Goal: Transaction & Acquisition: Book appointment/travel/reservation

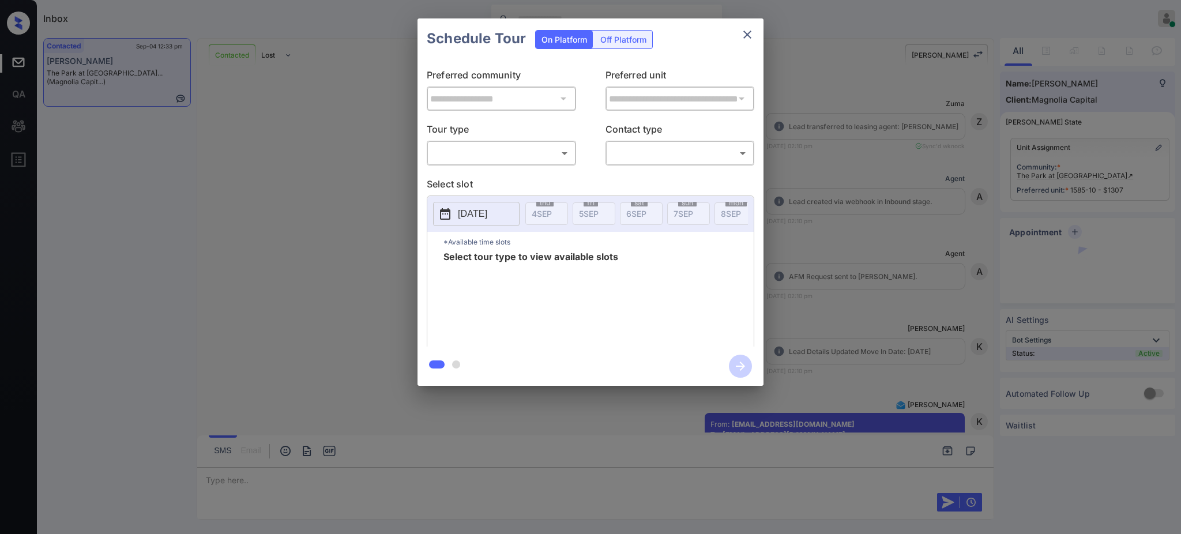
scroll to position [3132, 0]
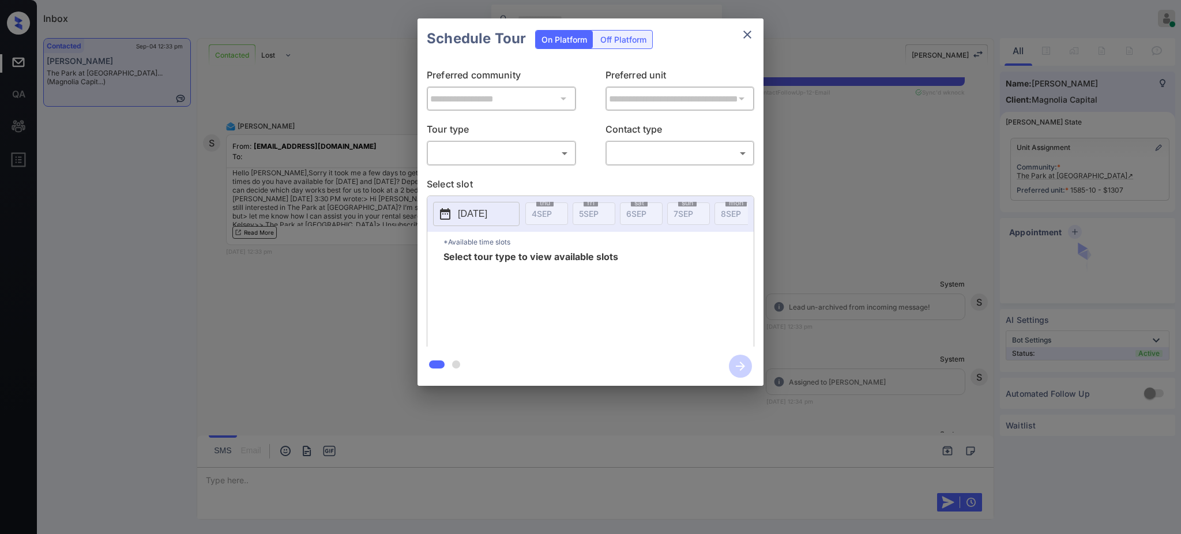
click at [500, 142] on div "​ ​" at bounding box center [501, 153] width 149 height 25
click at [495, 151] on body "Inbox Ajay Kumar Online Set yourself offline Set yourself on break Profile Swit…" at bounding box center [590, 267] width 1181 height 534
drag, startPoint x: 483, startPoint y: 179, endPoint x: 598, endPoint y: 165, distance: 115.6
click at [483, 180] on li "In Person" at bounding box center [501, 179] width 142 height 21
type input "********"
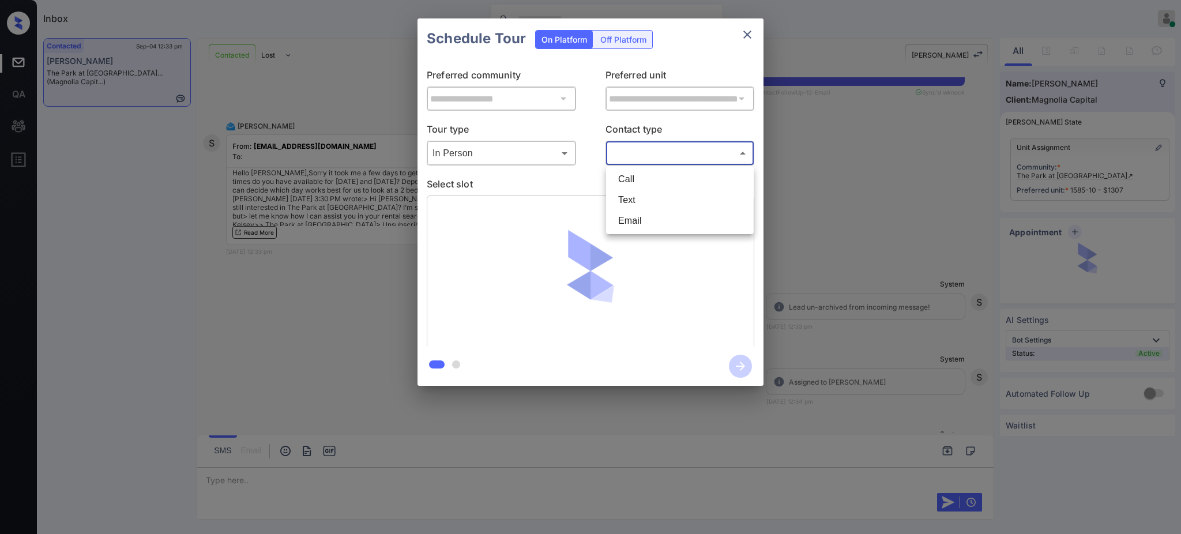
click at [615, 151] on body "Inbox Ajay Kumar Online Set yourself offline Set yourself on break Profile Swit…" at bounding box center [590, 267] width 1181 height 534
click at [630, 193] on li "Text" at bounding box center [680, 200] width 142 height 21
type input "****"
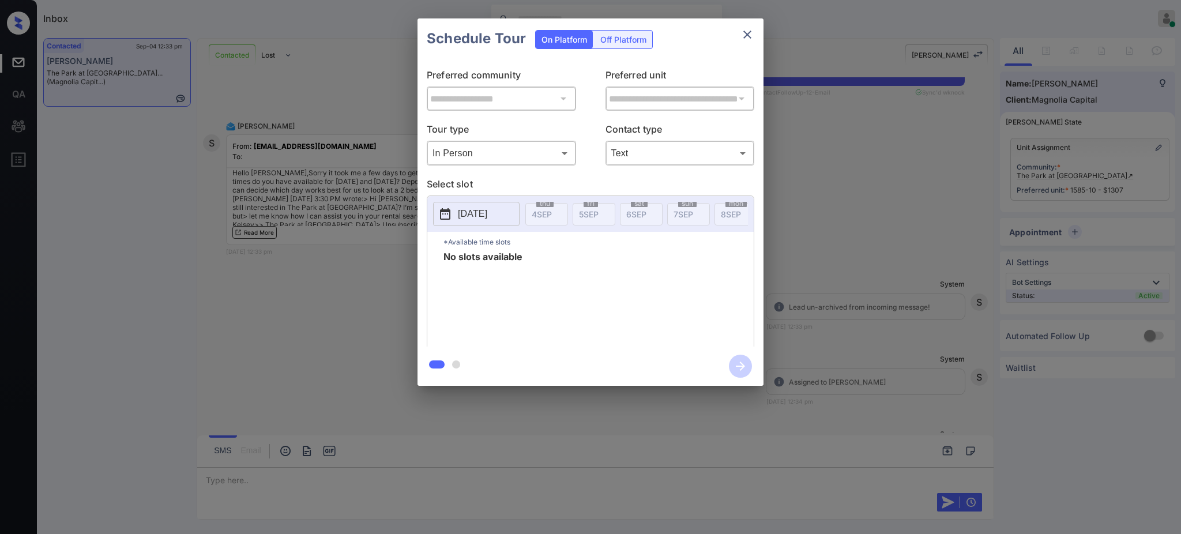
click at [487, 208] on p "2025-09-04" at bounding box center [472, 214] width 29 height 14
click at [553, 105] on div "5" at bounding box center [546, 106] width 16 height 16
click at [836, 263] on div "**********" at bounding box center [590, 202] width 1181 height 404
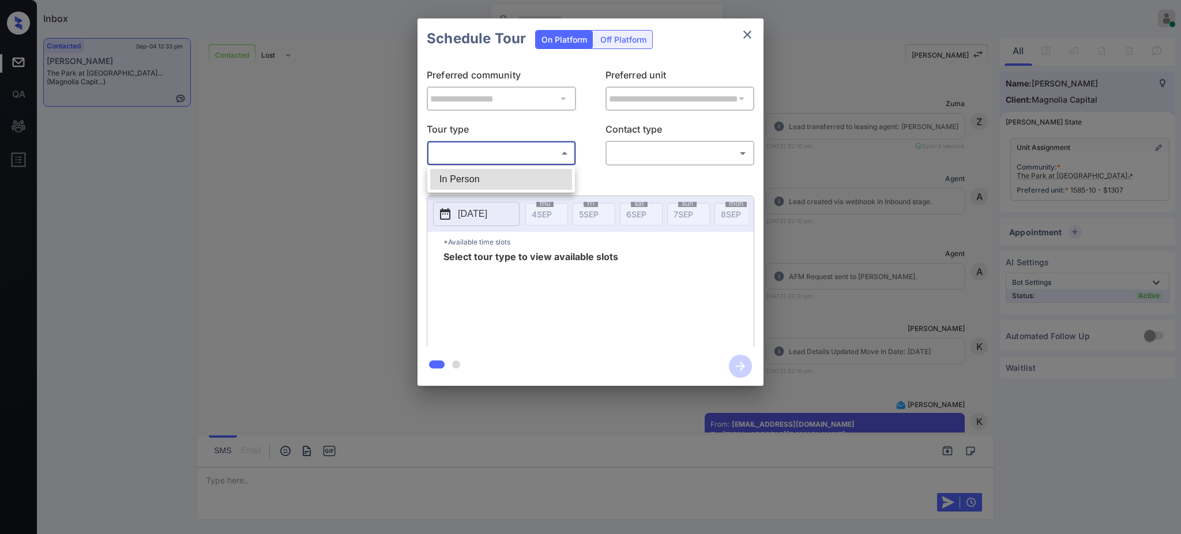
click at [491, 151] on body "Inbox [PERSON_NAME] Online Set yourself offline Set yourself on break Profile S…" at bounding box center [590, 267] width 1181 height 534
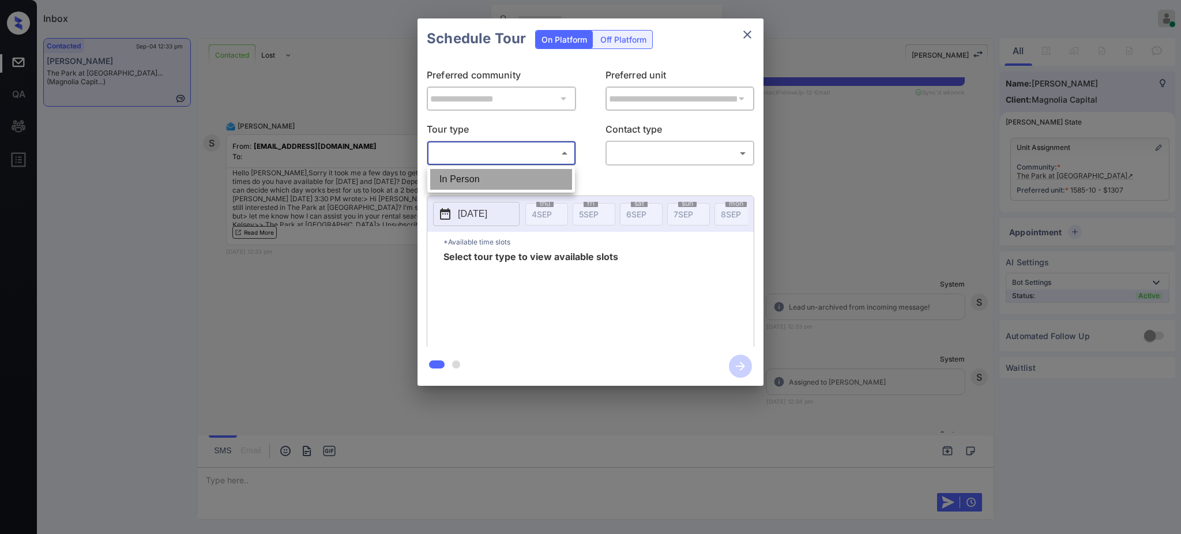
click at [480, 178] on li "In Person" at bounding box center [501, 179] width 142 height 21
type input "********"
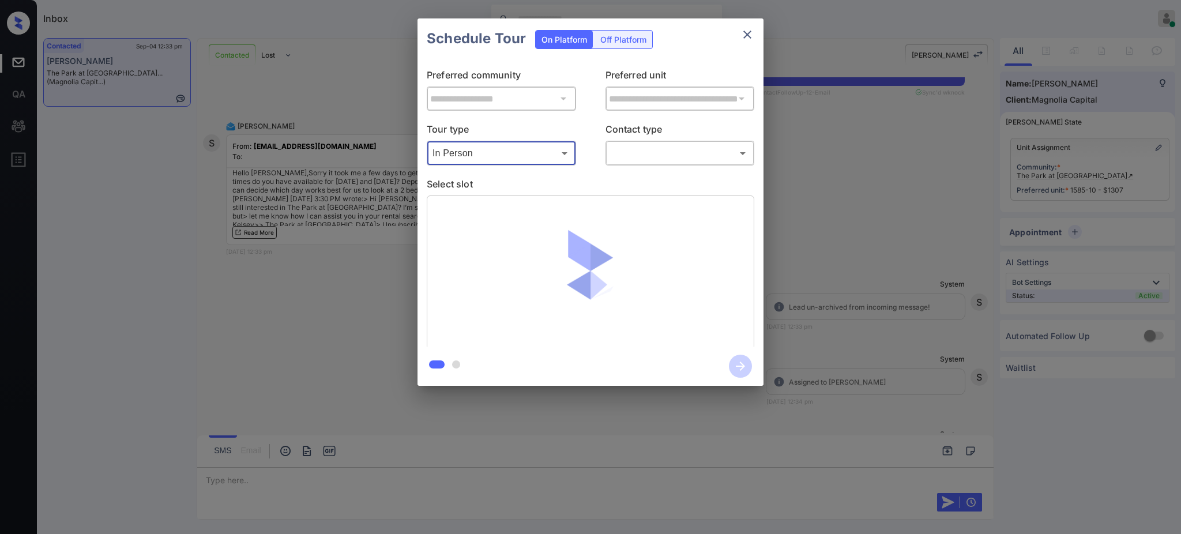
click at [643, 149] on body "Inbox Ajay Kumar Online Set yourself offline Set yourself on break Profile Swit…" at bounding box center [590, 267] width 1181 height 534
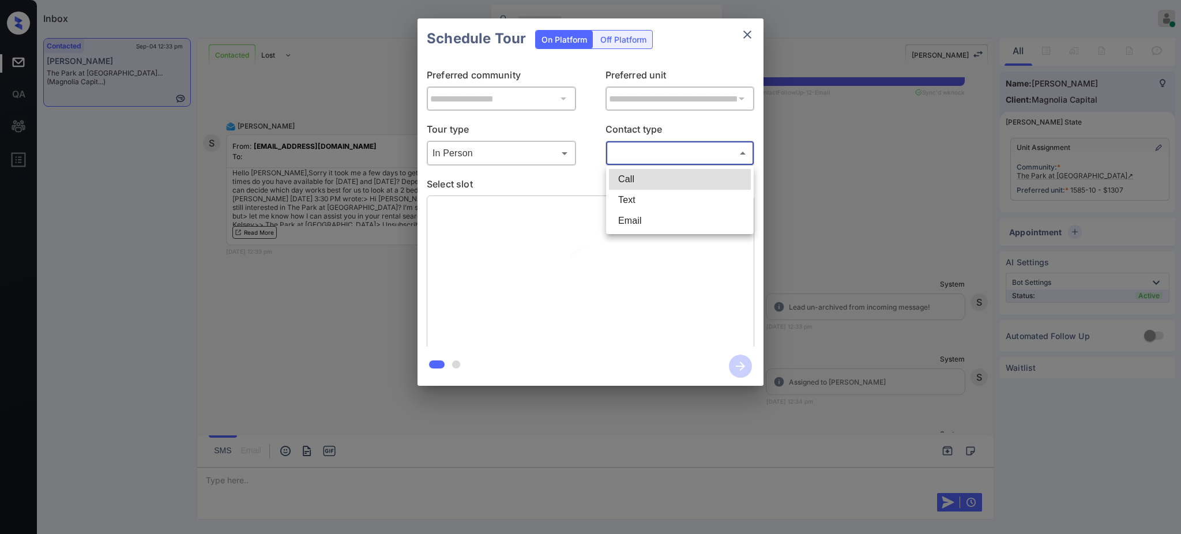
click at [637, 191] on li "Text" at bounding box center [680, 200] width 142 height 21
type input "****"
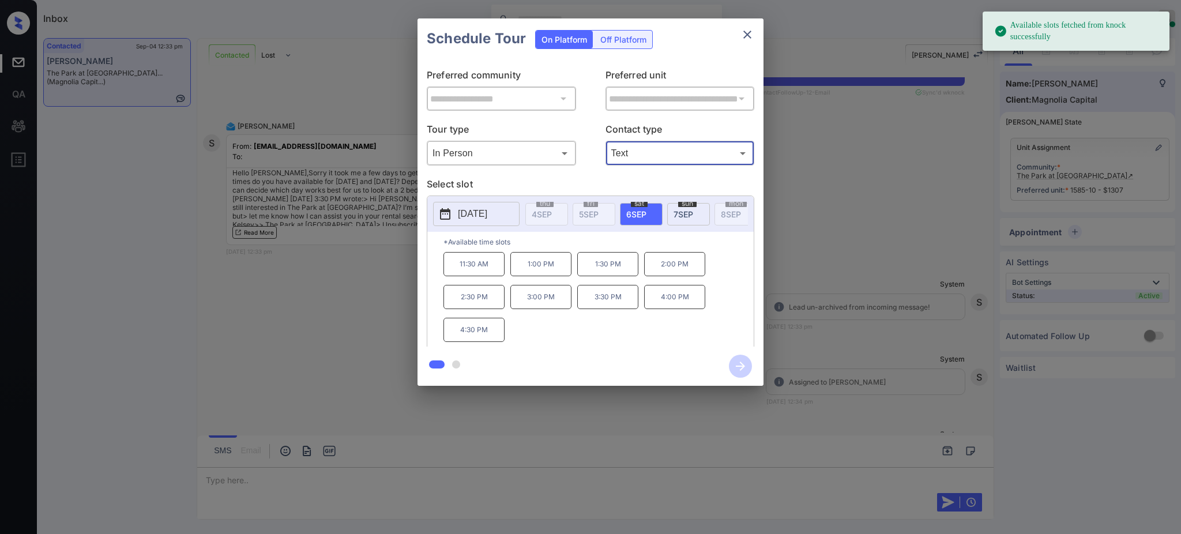
drag, startPoint x: 519, startPoint y: 212, endPoint x: 513, endPoint y: 213, distance: 5.9
click at [518, 212] on button "2025-09-06" at bounding box center [476, 214] width 86 height 24
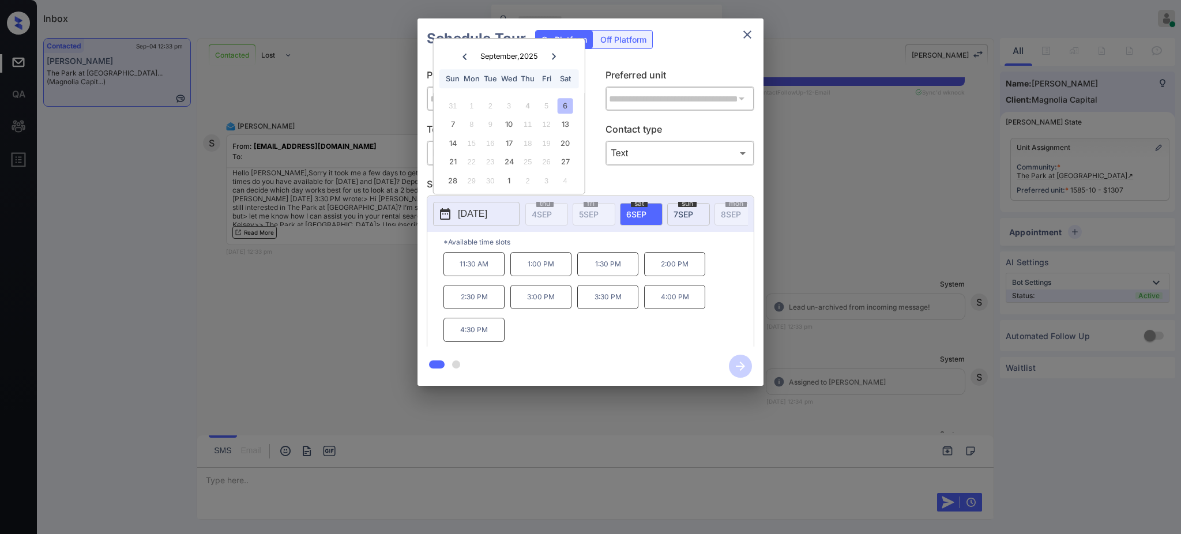
click at [564, 101] on div "6" at bounding box center [565, 106] width 16 height 16
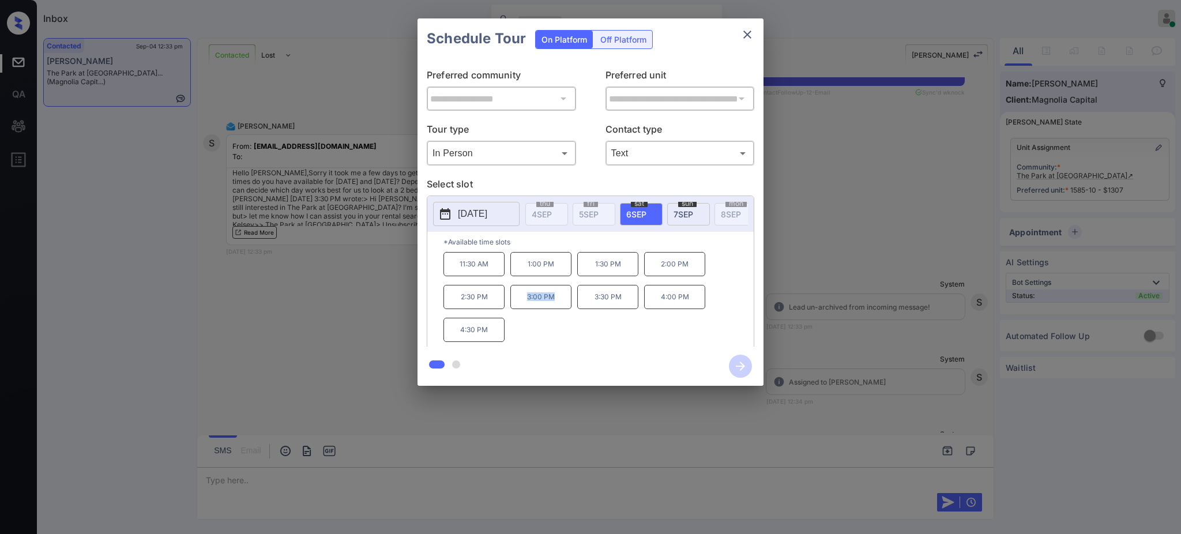
drag, startPoint x: 521, startPoint y: 304, endPoint x: 577, endPoint y: 295, distance: 56.7
type textarea "*******"
click at [574, 298] on div "11:30 AM 1:00 PM 1:30 PM 2:00 PM 2:30 PM 3:00 PM 3:30 PM 4:00 PM 4:30 PM" at bounding box center [598, 298] width 310 height 92
copy p "3:00 PM"
click at [748, 33] on icon "close" at bounding box center [747, 35] width 14 height 14
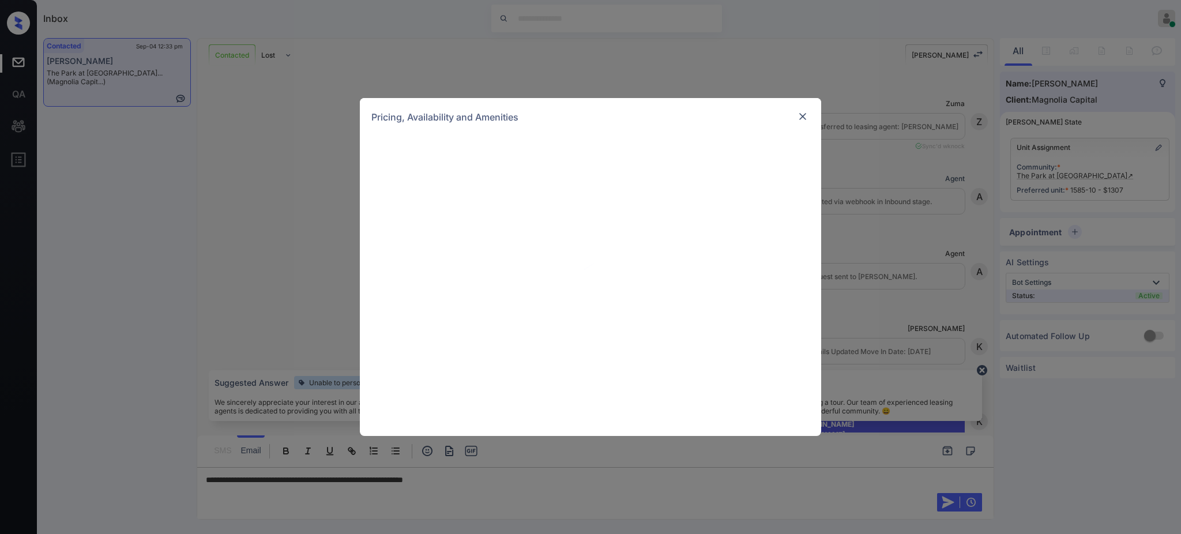
scroll to position [3132, 0]
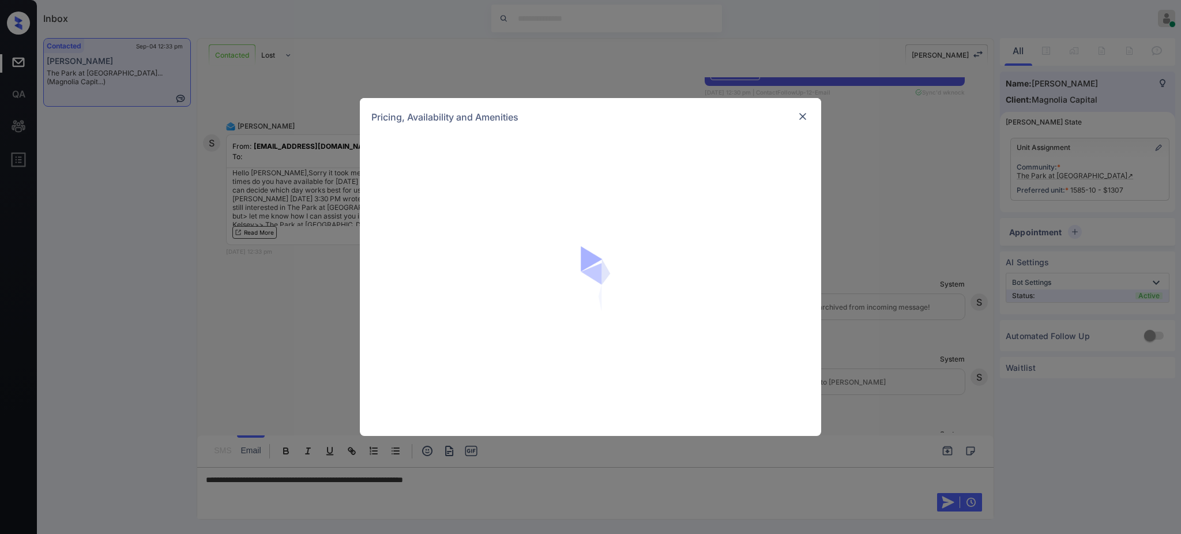
click at [804, 116] on img at bounding box center [803, 117] width 12 height 12
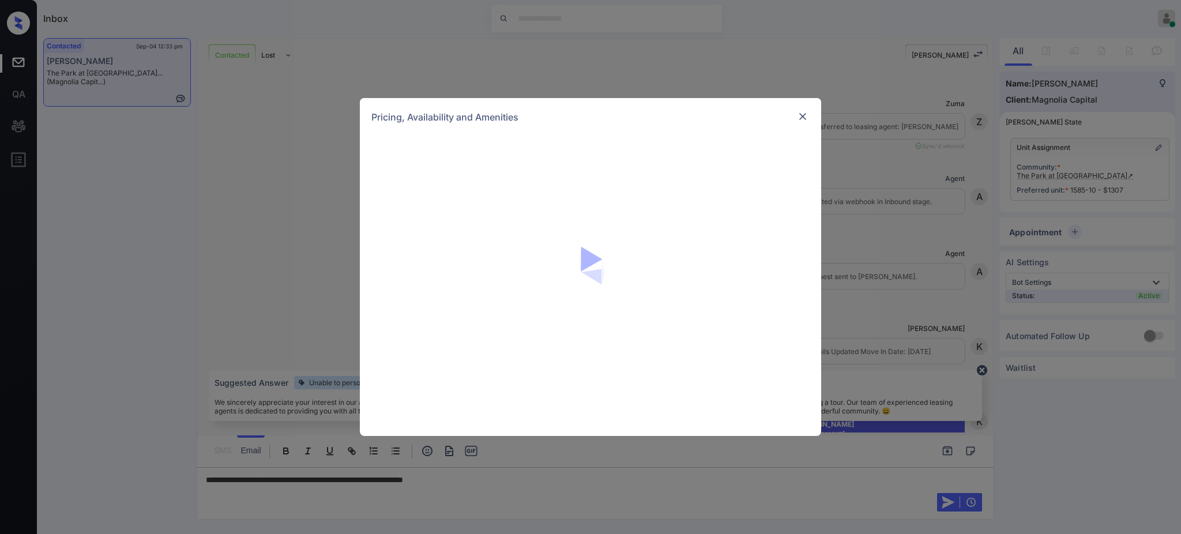
scroll to position [3132, 0]
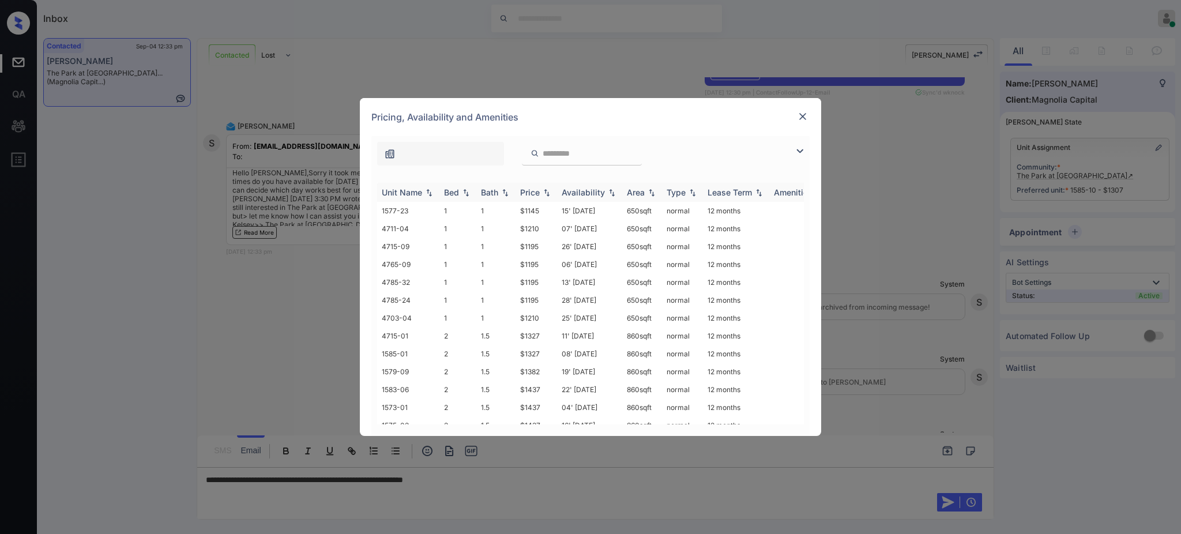
click at [444, 199] on th "Bed" at bounding box center [457, 192] width 37 height 19
drag, startPoint x: 512, startPoint y: 396, endPoint x: 543, endPoint y: 400, distance: 31.3
click at [541, 398] on tr "1577-18 2 2 $1417 13' Sep 25 1000 sqft normal 12 months" at bounding box center [678, 397] width 602 height 18
copy tr "$1417"
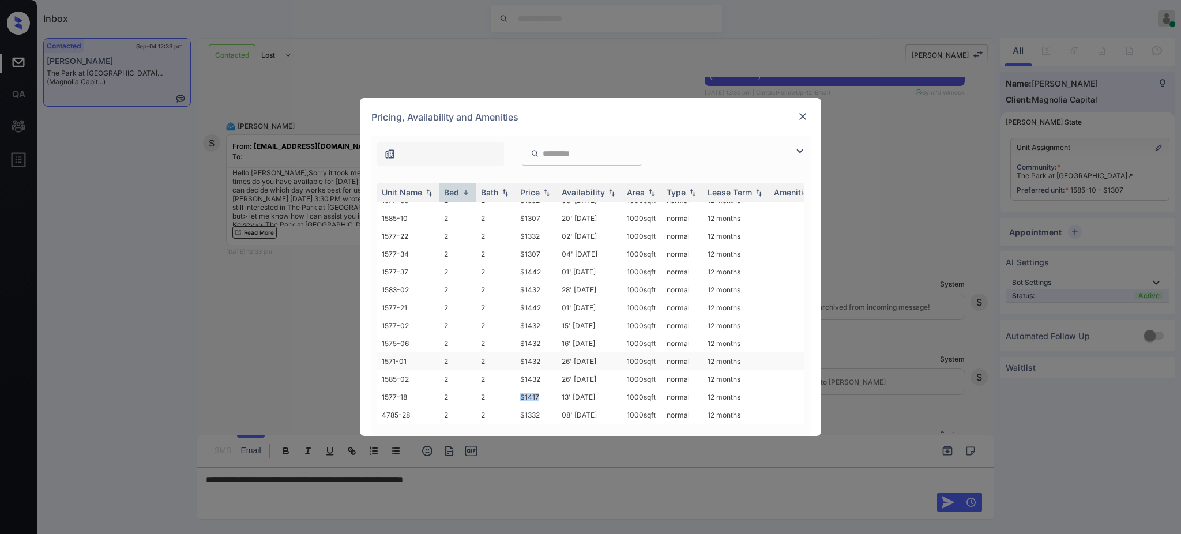
scroll to position [231, 0]
drag, startPoint x: 514, startPoint y: 355, endPoint x: 541, endPoint y: 355, distance: 27.1
click at [541, 355] on tr "4711-07 2 2 $1307 04' Nov 25 1000 sqft normal 12 months" at bounding box center [678, 355] width 602 height 18
copy tr "$1307"
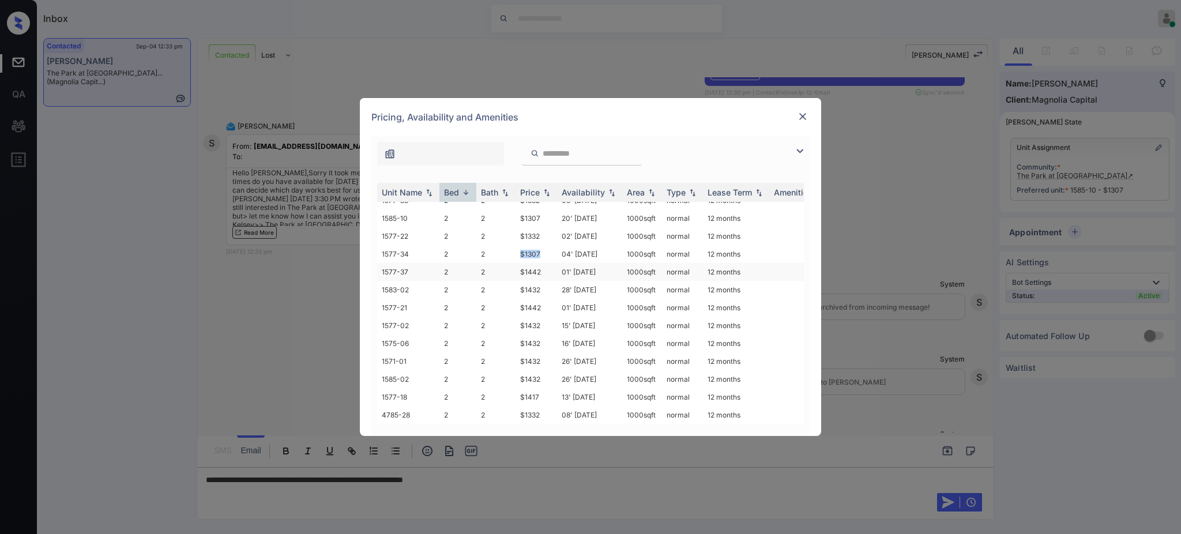
drag, startPoint x: 514, startPoint y: 255, endPoint x: 553, endPoint y: 266, distance: 40.7
click at [541, 255] on tr "1577-34 2 2 $1307 04' Oct 25 1000 sqft normal 12 months" at bounding box center [678, 254] width 602 height 18
copy tr "$1307"
drag, startPoint x: 514, startPoint y: 217, endPoint x: 561, endPoint y: 222, distance: 47.6
click at [548, 218] on tr "1585-10 2 2 $1307 20' Sep 25 1000 sqft normal 12 months" at bounding box center [678, 218] width 602 height 18
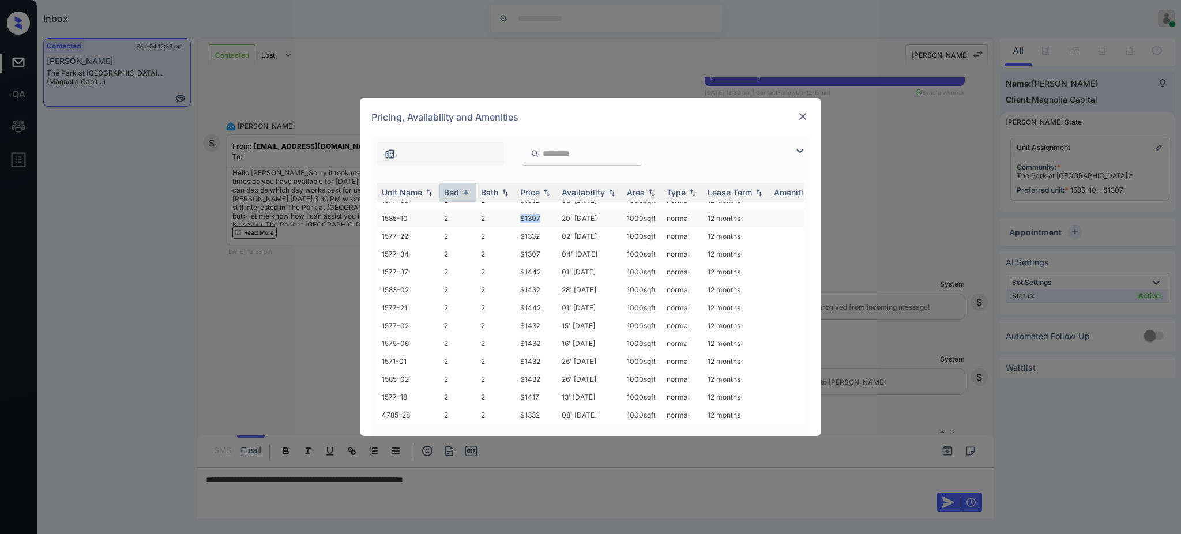
copy tr "$1307"
click at [803, 118] on img at bounding box center [803, 117] width 12 height 12
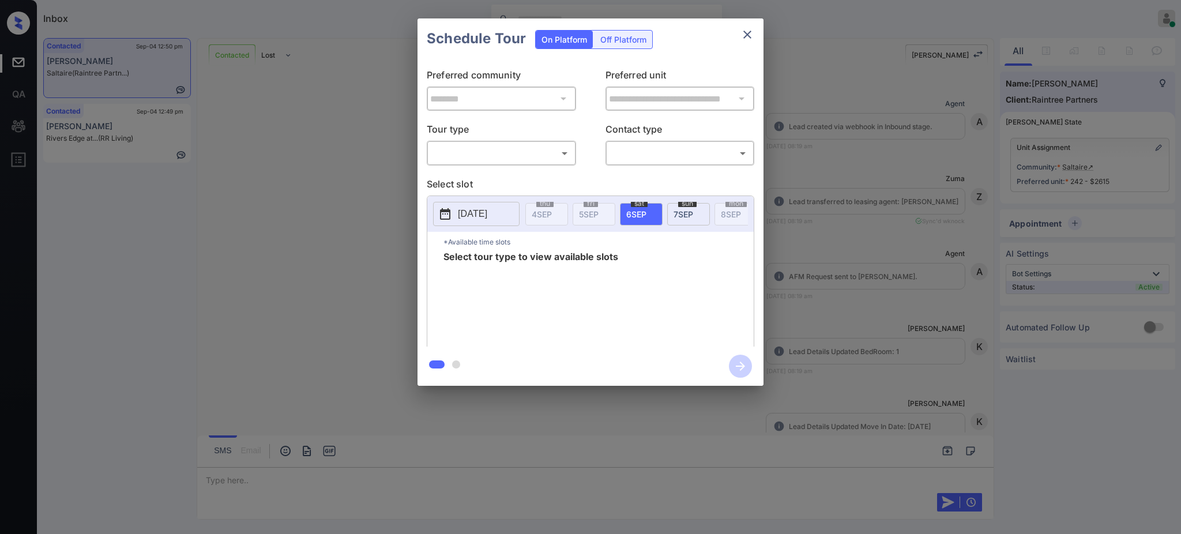
click at [555, 148] on body "Inbox [PERSON_NAME] Online Set yourself offline Set yourself on break Profile S…" at bounding box center [590, 267] width 1181 height 534
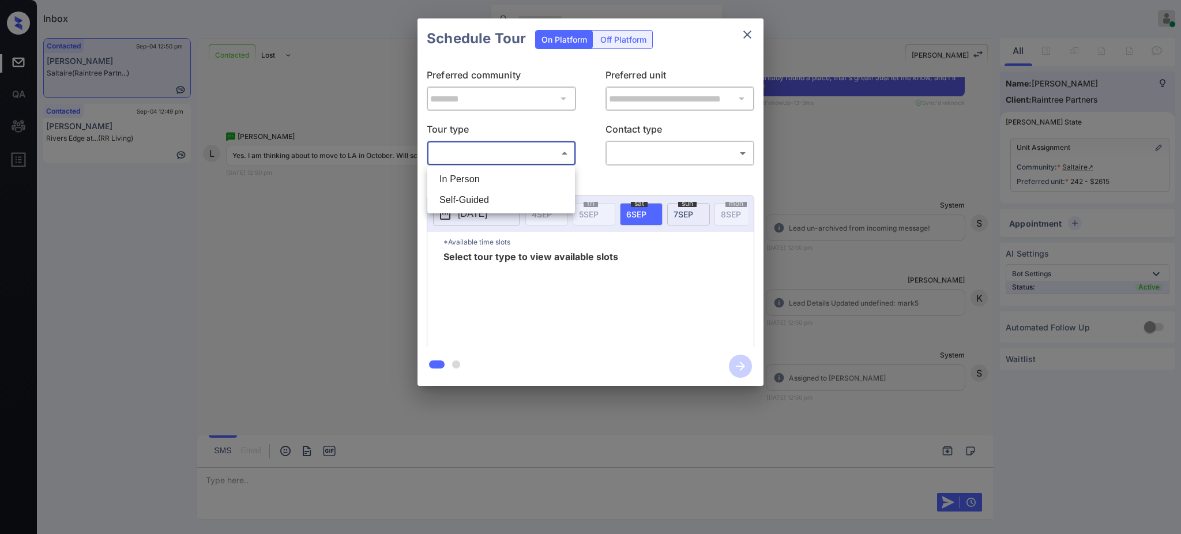
click at [823, 189] on div at bounding box center [590, 267] width 1181 height 534
click at [983, 259] on div "**********" at bounding box center [590, 202] width 1181 height 404
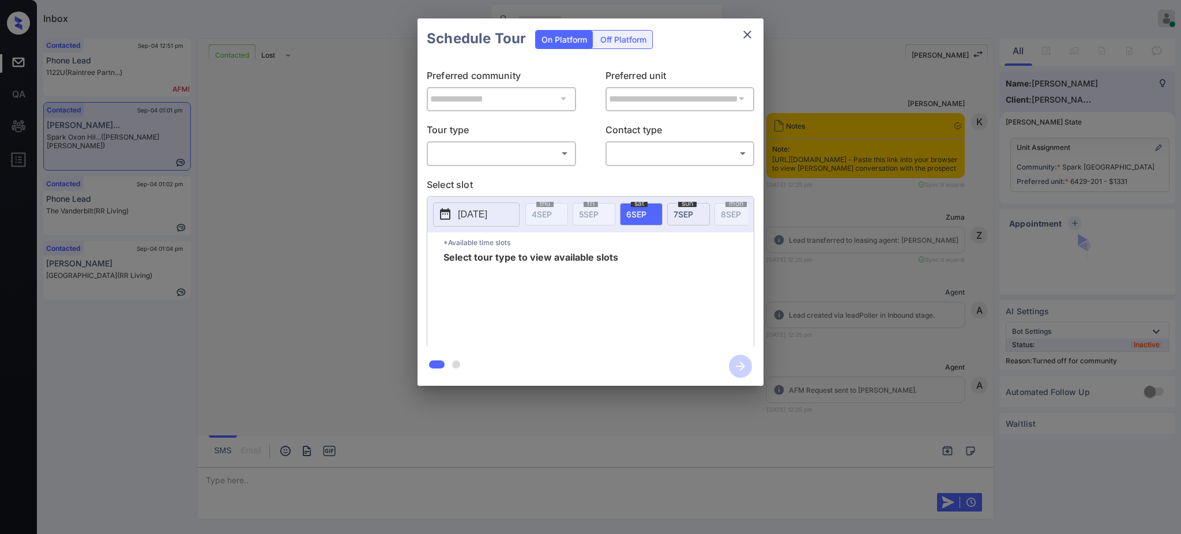
scroll to position [2260, 0]
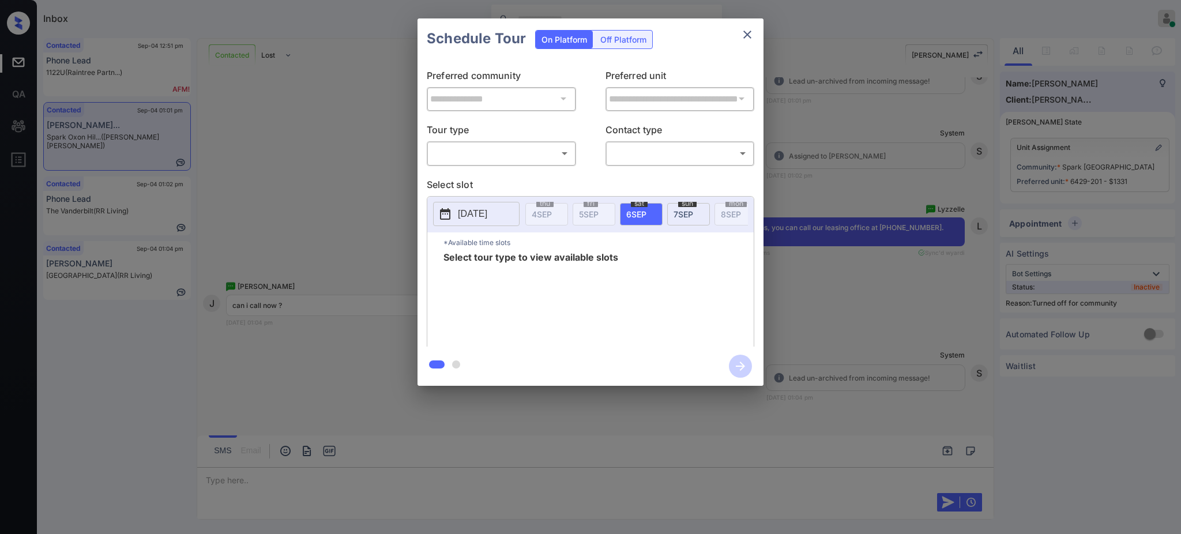
click at [496, 148] on body "Inbox [PERSON_NAME] Online Set yourself offline Set yourself on break Profile S…" at bounding box center [590, 267] width 1181 height 534
click at [742, 34] on div at bounding box center [590, 267] width 1181 height 534
click at [744, 36] on icon "close" at bounding box center [747, 35] width 8 height 8
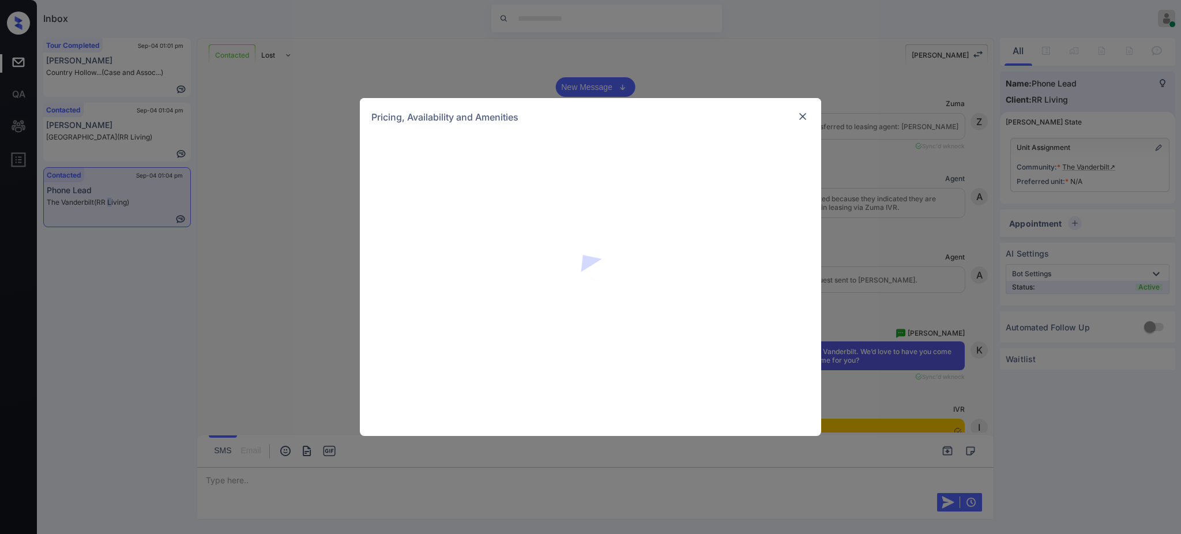
scroll to position [1600, 0]
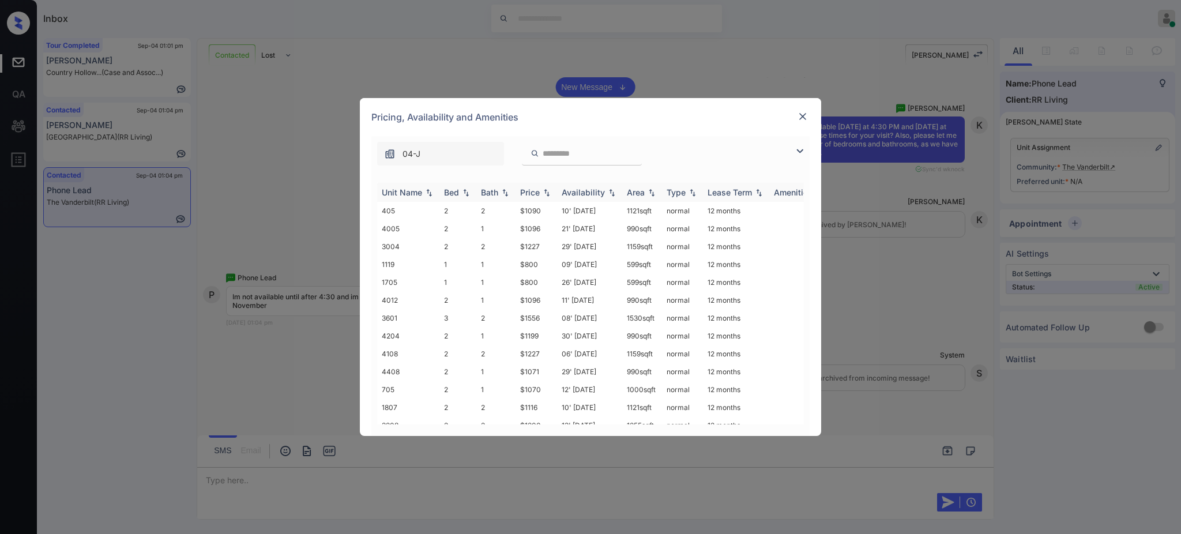
click at [453, 194] on div "Bed" at bounding box center [451, 192] width 15 height 10
drag, startPoint x: 514, startPoint y: 212, endPoint x: 598, endPoint y: 218, distance: 84.4
click at [540, 213] on tr "1119 1 1 $800 09' [DATE] 599 sqft normal 12 months" at bounding box center [678, 211] width 602 height 18
copy tr "$800"
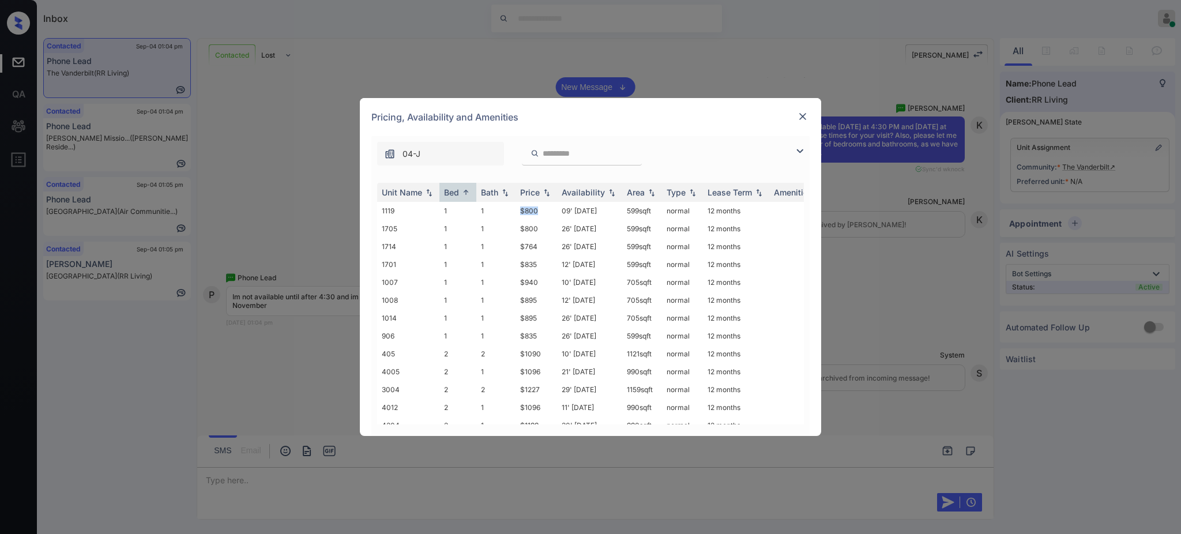
click at [798, 114] on img at bounding box center [803, 117] width 12 height 12
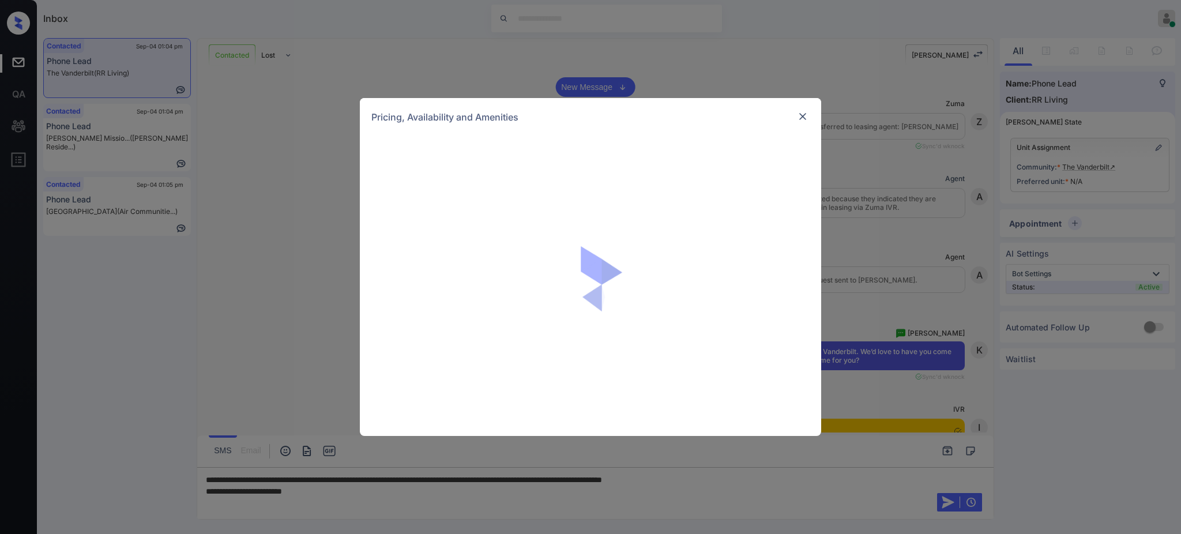
scroll to position [1600, 0]
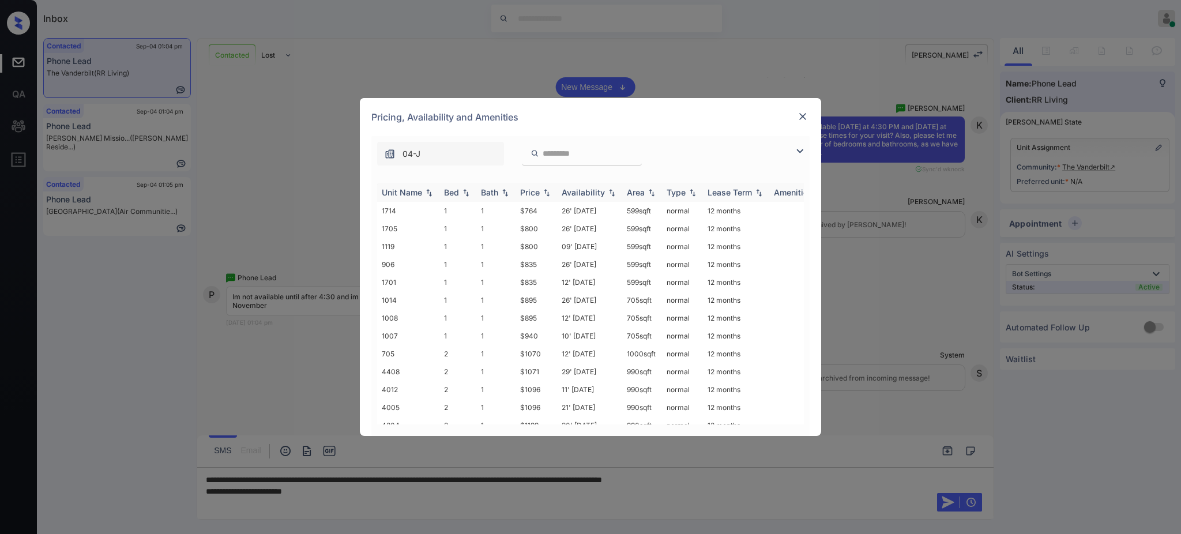
click at [465, 194] on img at bounding box center [466, 193] width 12 height 8
click at [465, 194] on img at bounding box center [466, 192] width 12 height 9
click at [466, 198] on th "Bed" at bounding box center [457, 192] width 37 height 19
click at [452, 191] on div "Bed" at bounding box center [451, 192] width 15 height 10
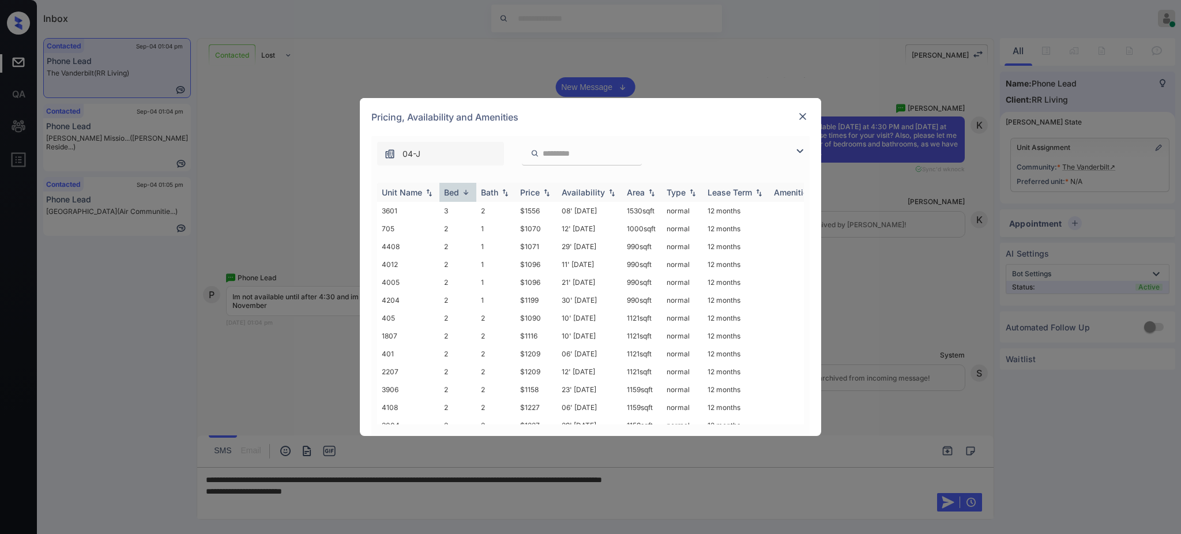
click at [455, 184] on th "Bed" at bounding box center [457, 192] width 37 height 19
drag, startPoint x: 515, startPoint y: 279, endPoint x: 593, endPoint y: 279, distance: 78.4
click at [544, 276] on td "$1070" at bounding box center [536, 277] width 42 height 18
copy td "$1070"
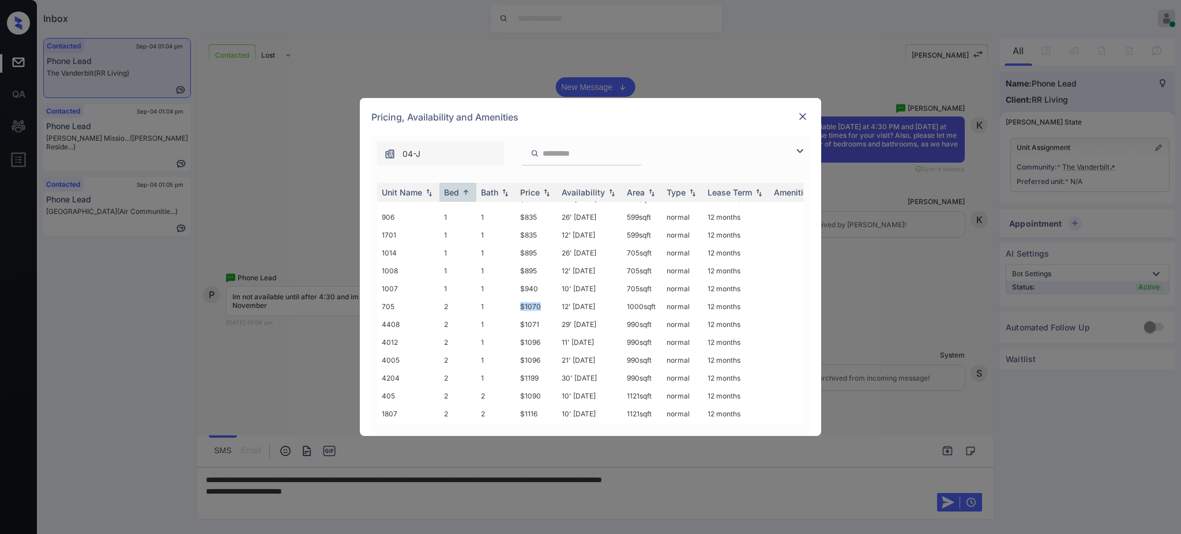
scroll to position [45, 0]
copy td "$1070"
click at [805, 114] on img at bounding box center [803, 117] width 12 height 12
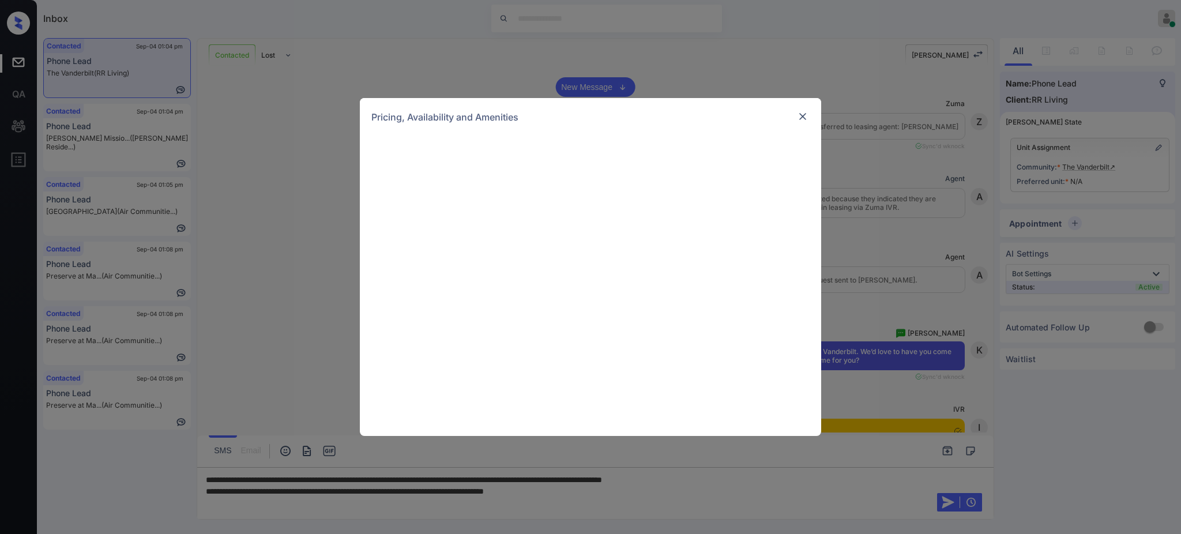
scroll to position [1600, 0]
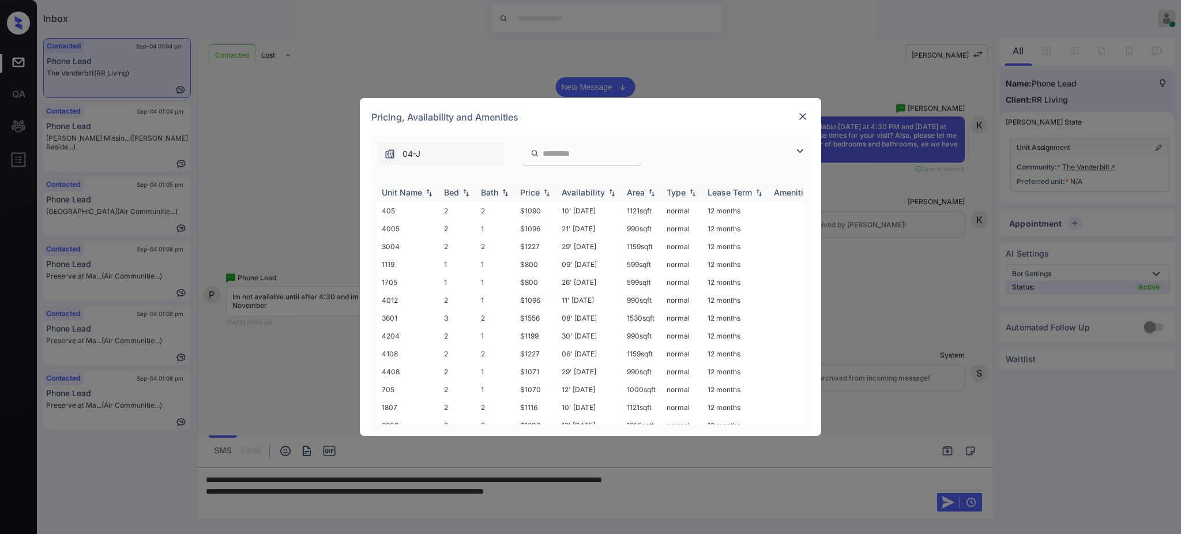
click at [454, 193] on div "Bed" at bounding box center [451, 192] width 15 height 10
click at [806, 114] on img at bounding box center [803, 117] width 12 height 12
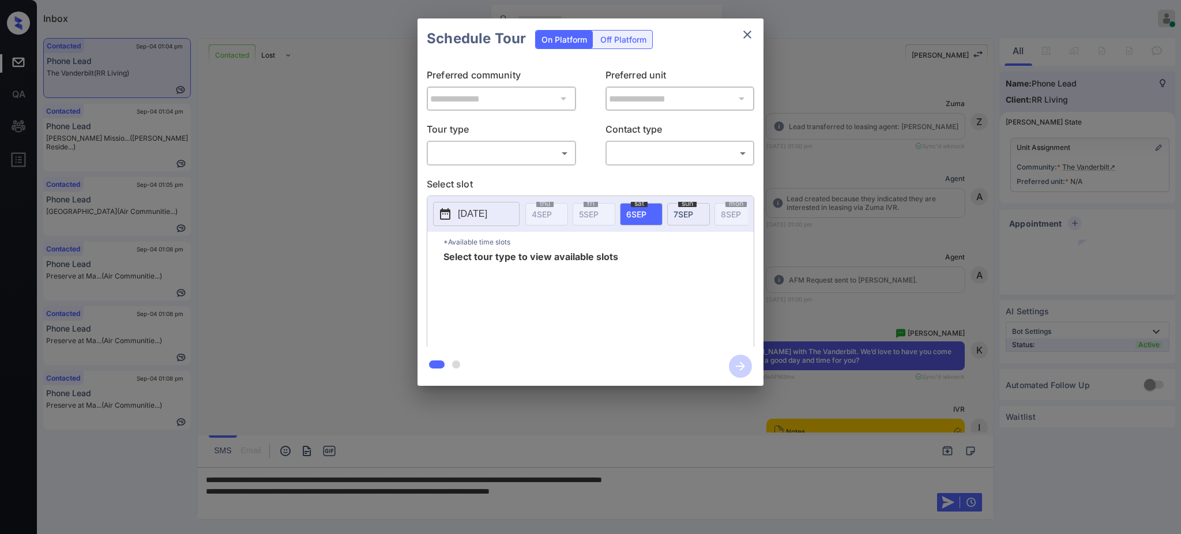
scroll to position [1600, 0]
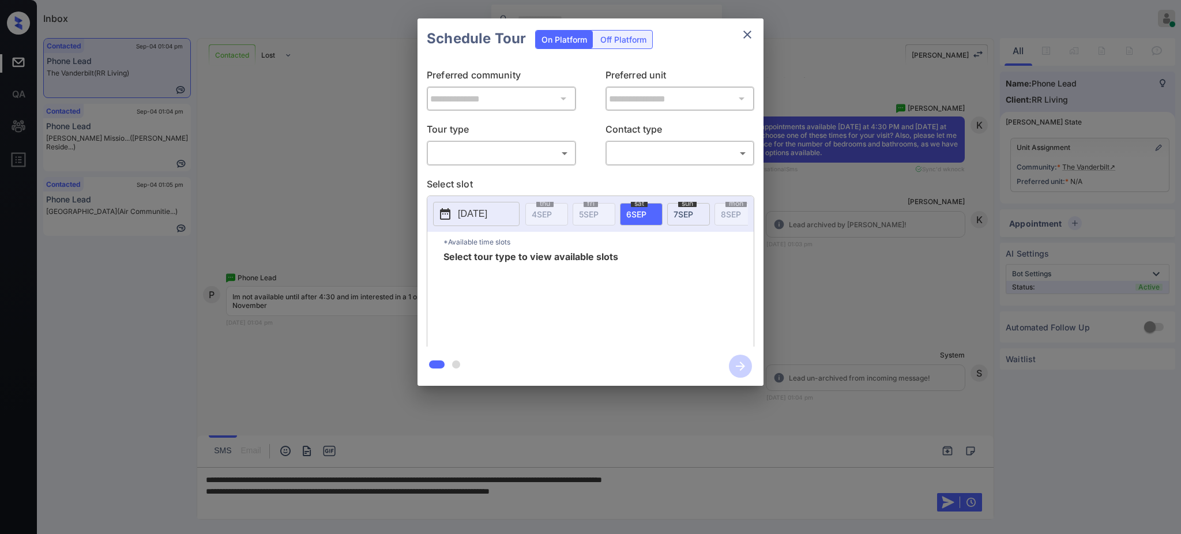
drag, startPoint x: 523, startPoint y: 137, endPoint x: 517, endPoint y: 153, distance: 17.9
click at [521, 142] on div "Tour type ​ ​" at bounding box center [501, 143] width 149 height 43
click at [517, 153] on body "Inbox Ajay Kumar Online Set yourself offline Set yourself on break Profile Swit…" at bounding box center [590, 267] width 1181 height 534
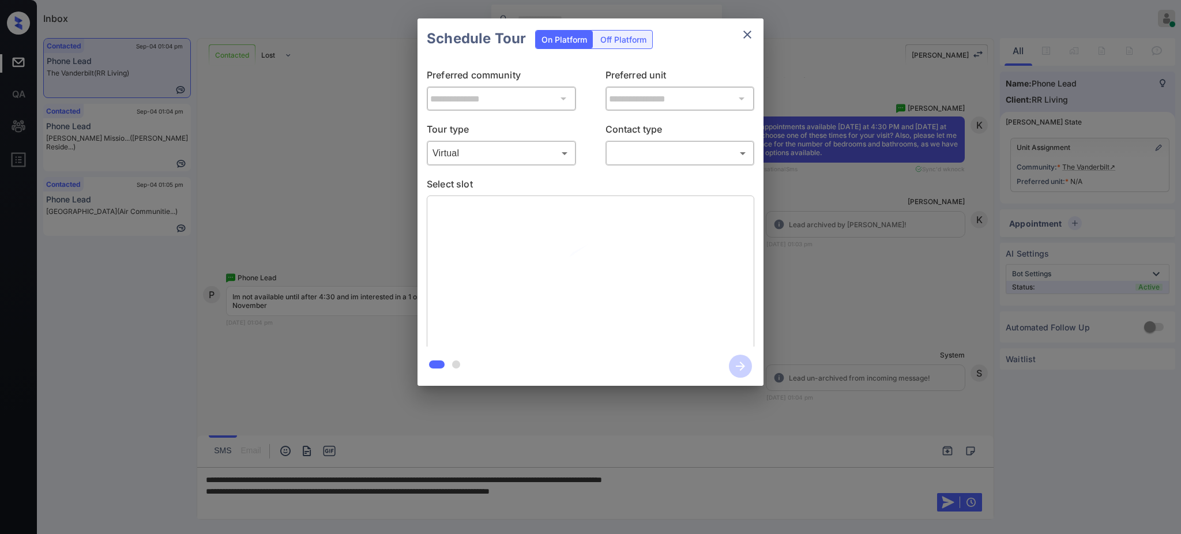
drag, startPoint x: 555, startPoint y: 152, endPoint x: 547, endPoint y: 156, distance: 9.8
click at [553, 152] on div at bounding box center [590, 267] width 1181 height 534
click at [530, 178] on li "In Person" at bounding box center [501, 174] width 107 height 12
type input "********"
click at [530, 156] on div at bounding box center [590, 267] width 1181 height 534
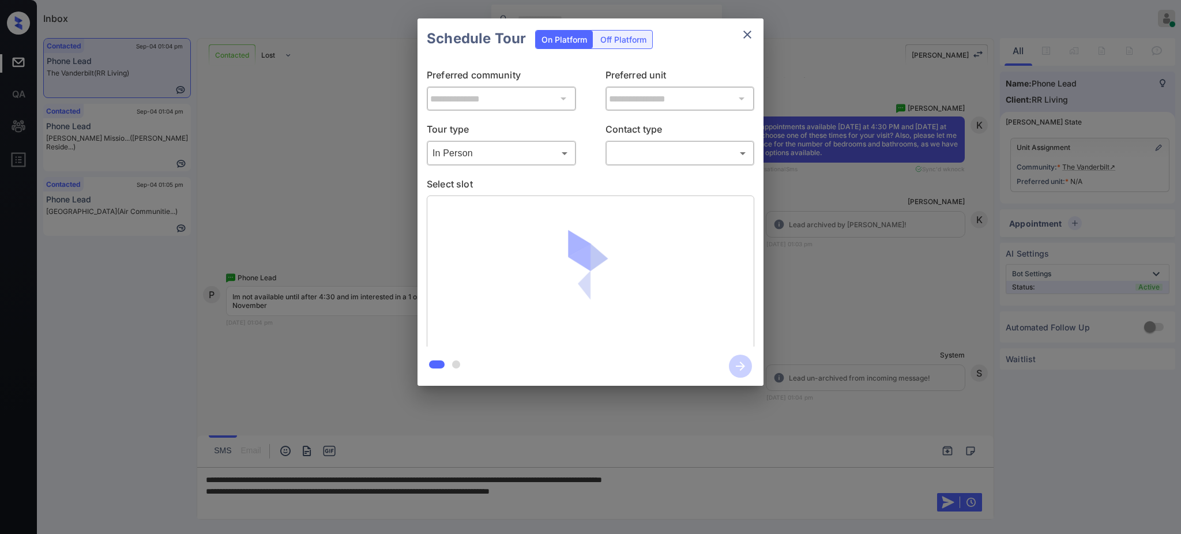
click at [646, 147] on div at bounding box center [590, 267] width 1181 height 534
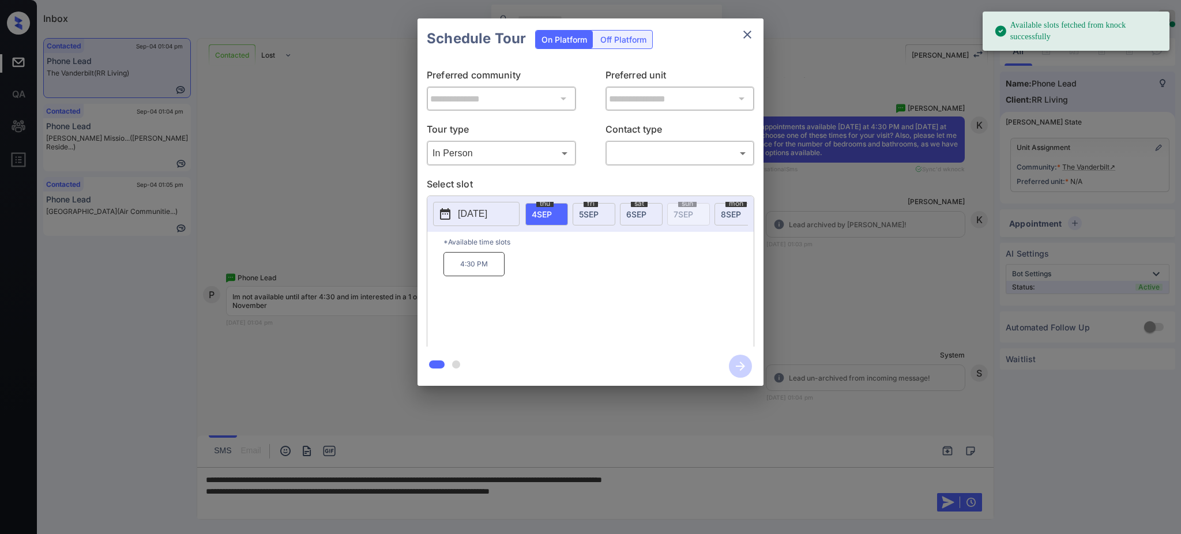
click at [639, 154] on body "Available slots fetched from knock successfully Inbox Ajay Kumar Online Set you…" at bounding box center [590, 267] width 1181 height 534
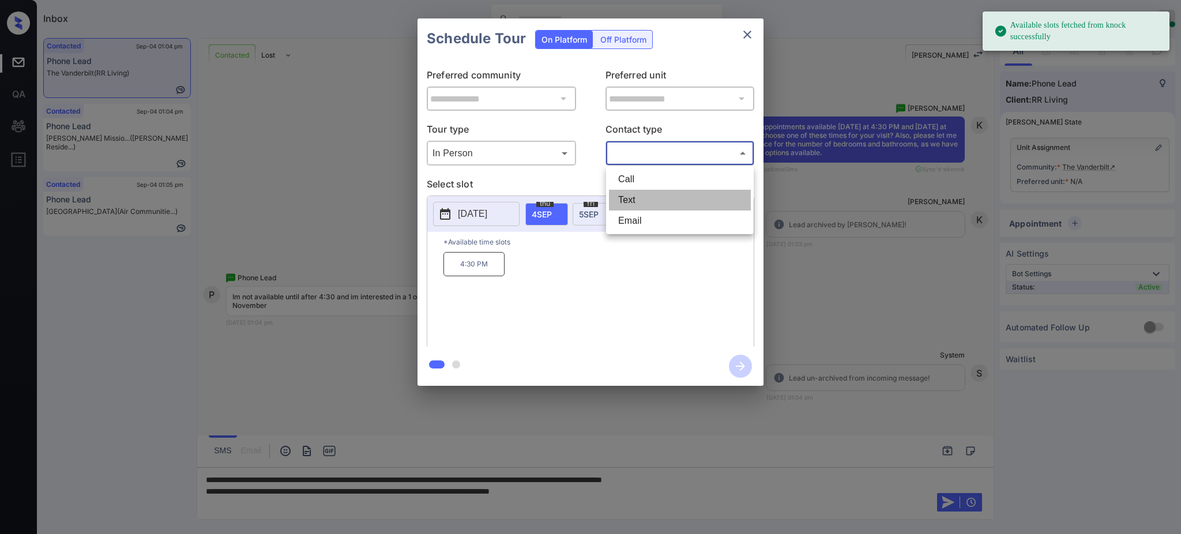
click at [628, 193] on li "Text" at bounding box center [680, 200] width 142 height 21
type input "****"
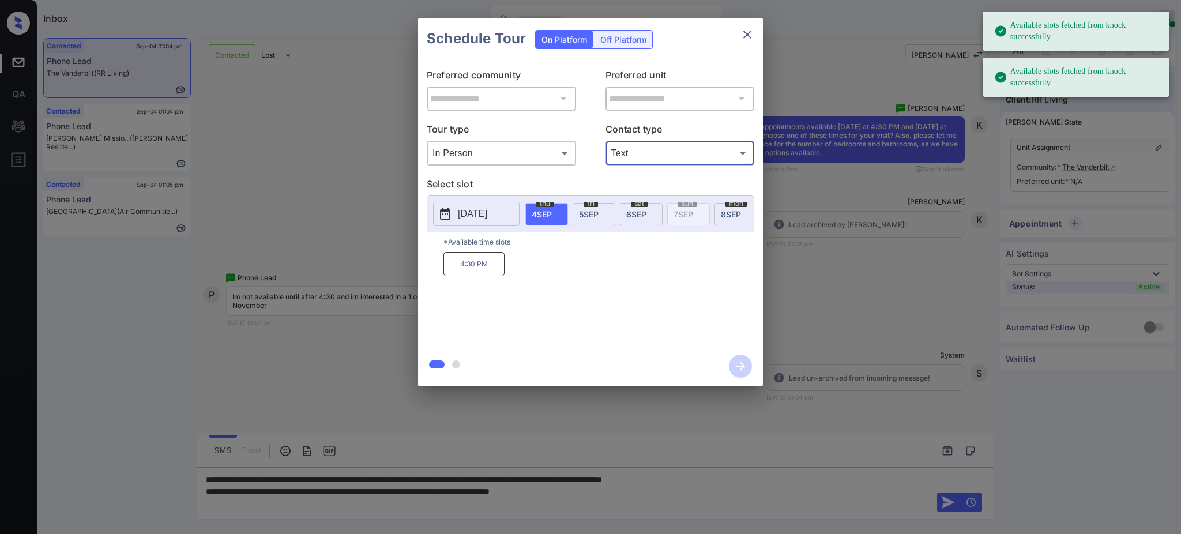
click at [491, 221] on button "[DATE]" at bounding box center [476, 214] width 86 height 24
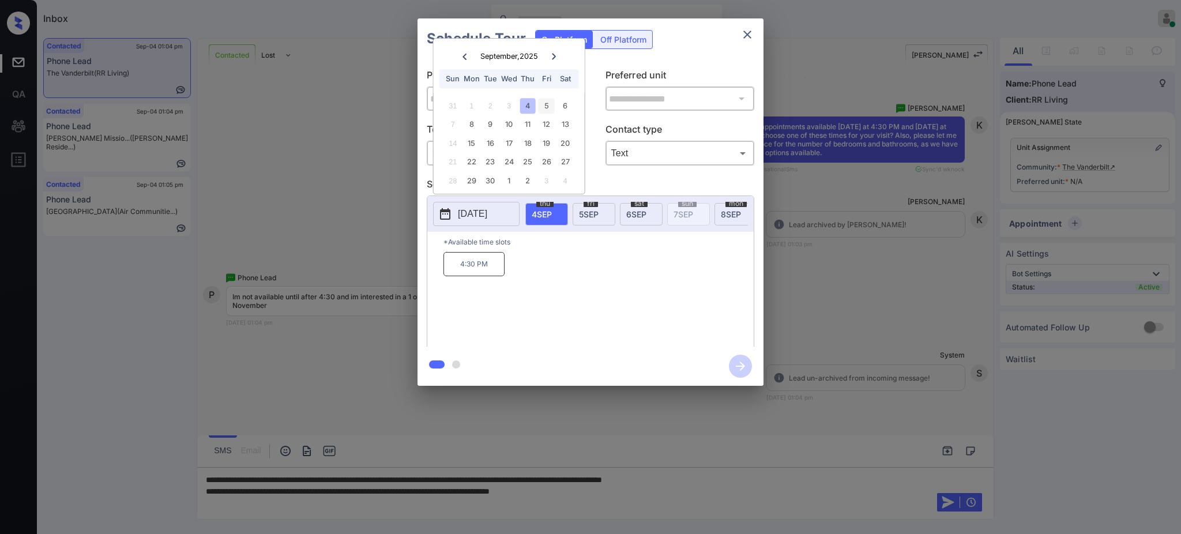
click at [540, 108] on div "5" at bounding box center [546, 106] width 16 height 16
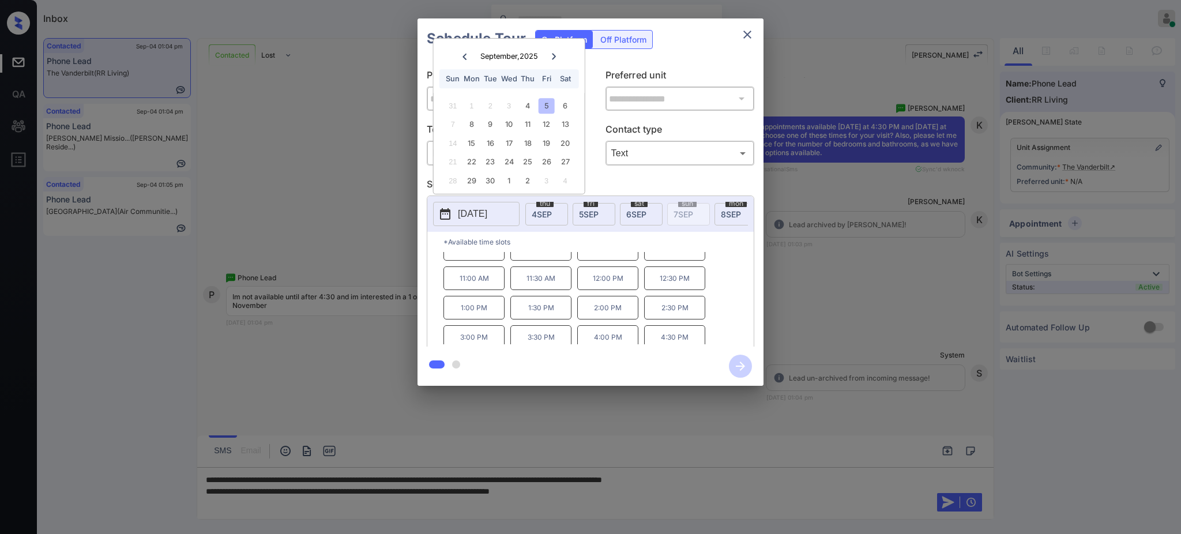
scroll to position [20, 0]
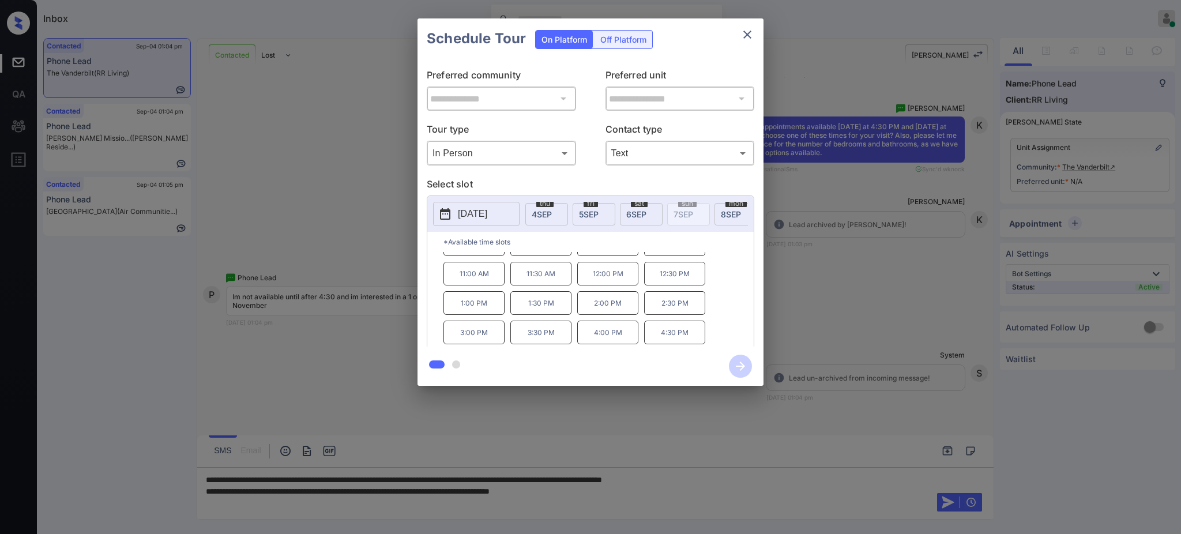
click at [272, 296] on div "**********" at bounding box center [590, 202] width 1181 height 404
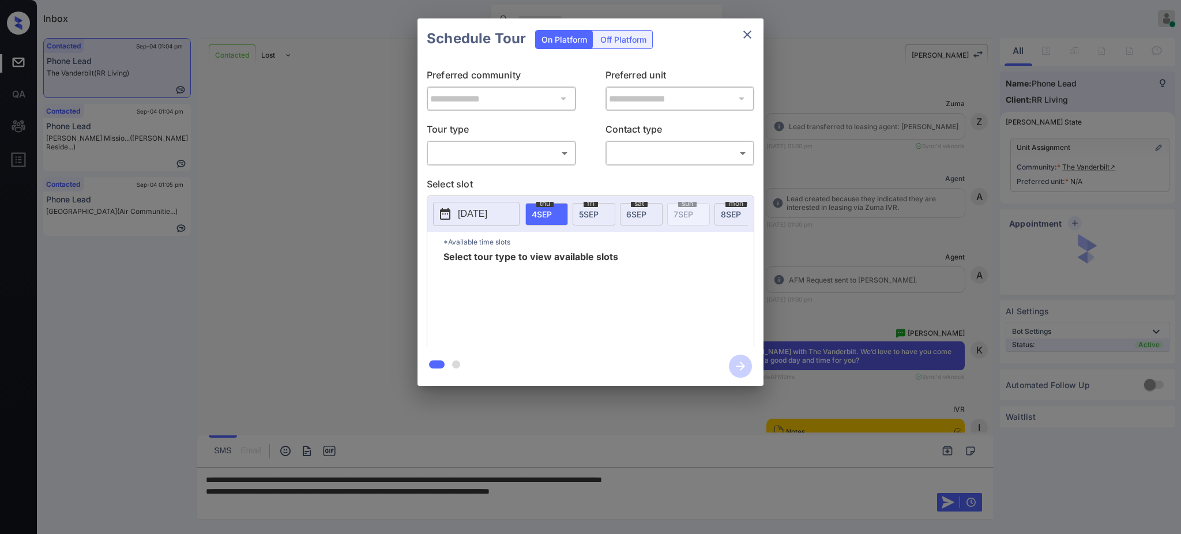
scroll to position [1139, 0]
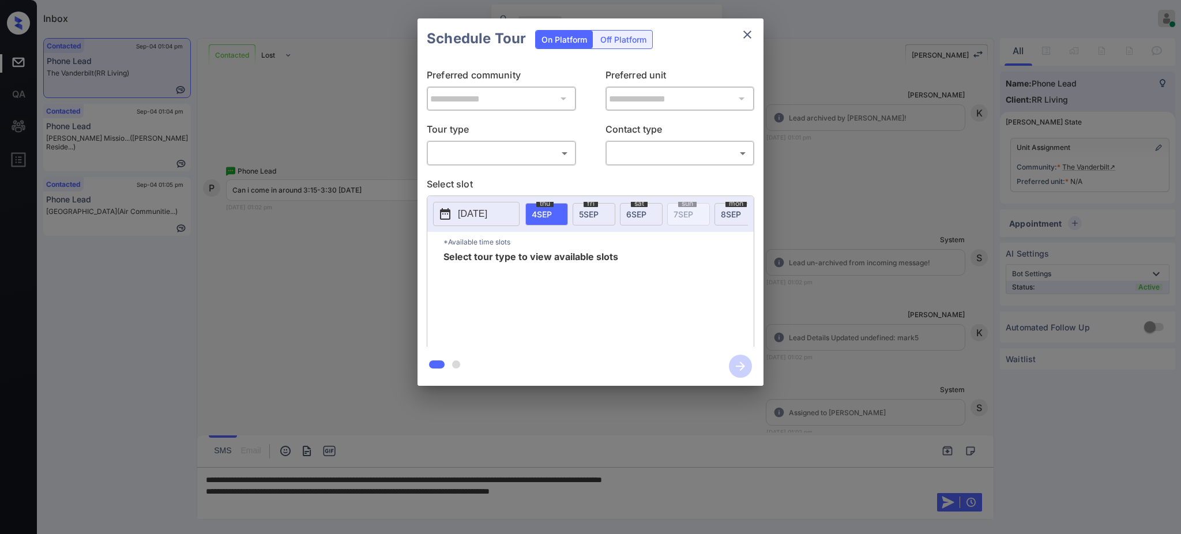
drag, startPoint x: 504, startPoint y: 141, endPoint x: 496, endPoint y: 152, distance: 13.6
click at [503, 142] on div "​ ​" at bounding box center [501, 153] width 149 height 25
click at [496, 153] on body "Inbox [PERSON_NAME] Online Set yourself offline Set yourself on break Profile S…" at bounding box center [590, 267] width 1181 height 534
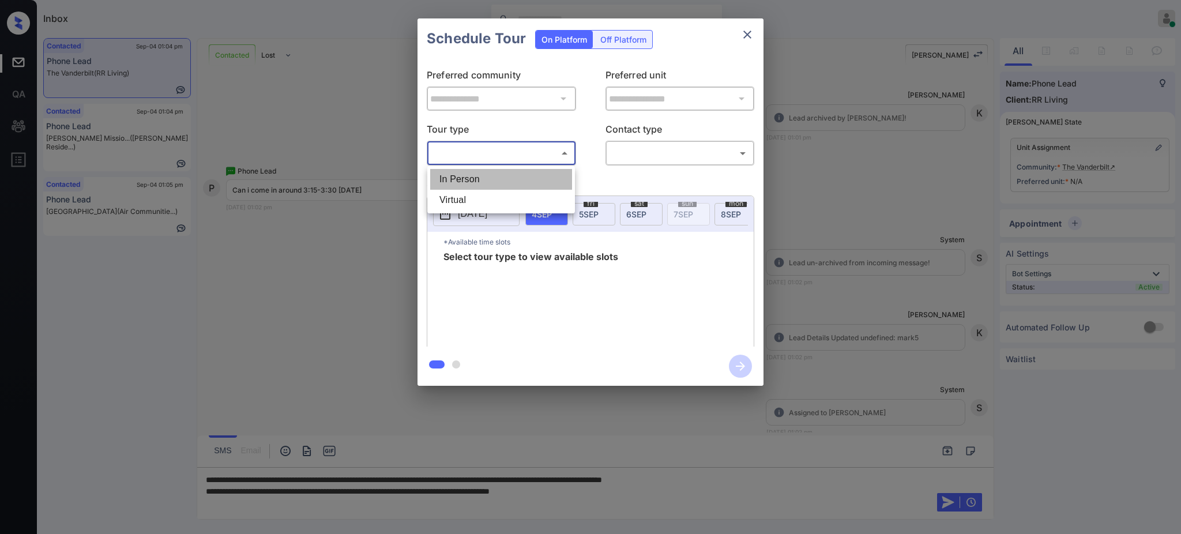
click at [492, 183] on li "In Person" at bounding box center [501, 179] width 142 height 21
type input "********"
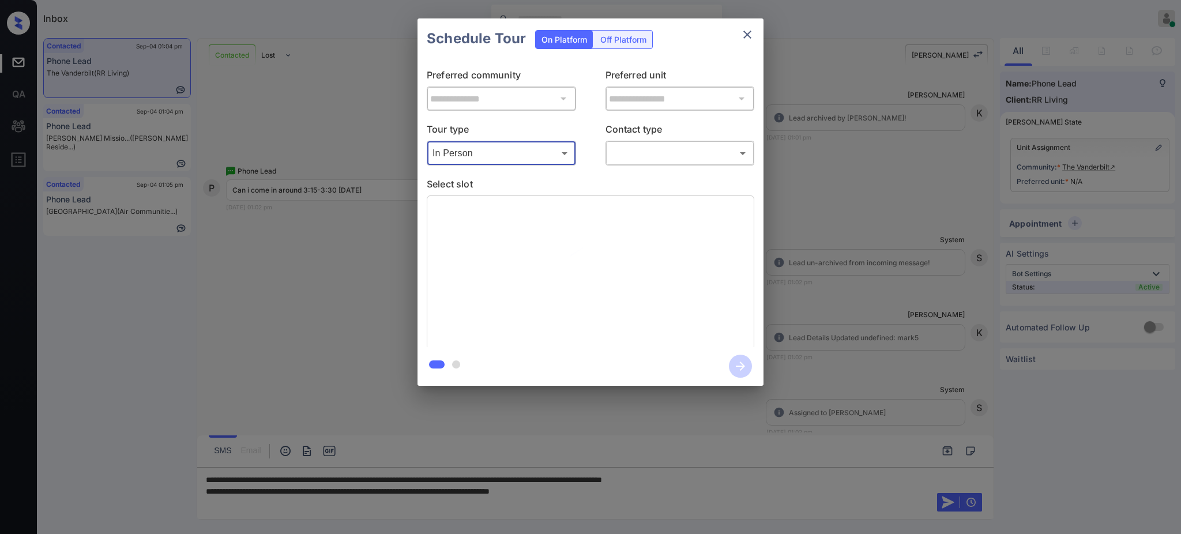
click at [655, 150] on body "Inbox [PERSON_NAME] Online Set yourself offline Set yourself on break Profile S…" at bounding box center [590, 267] width 1181 height 534
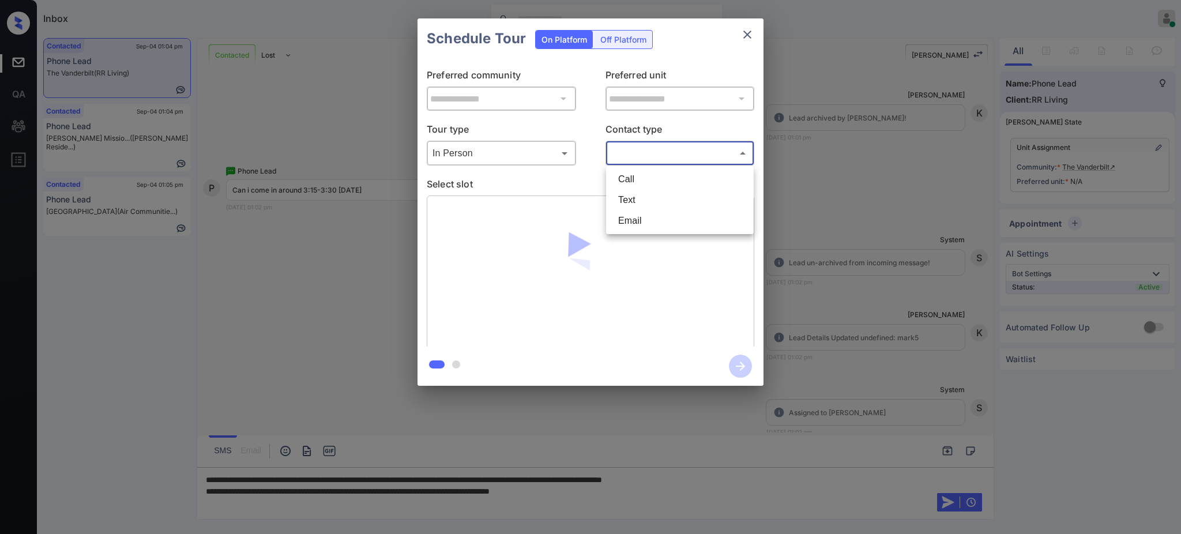
click at [641, 197] on li "Text" at bounding box center [680, 200] width 142 height 21
type input "****"
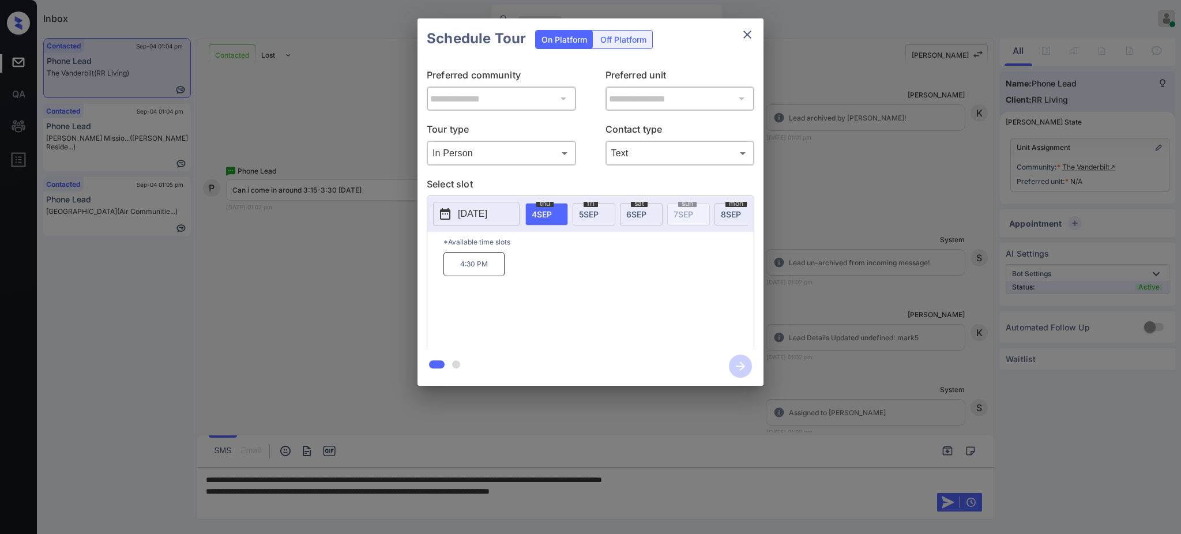
click at [626, 209] on span "6 SEP" at bounding box center [636, 214] width 20 height 10
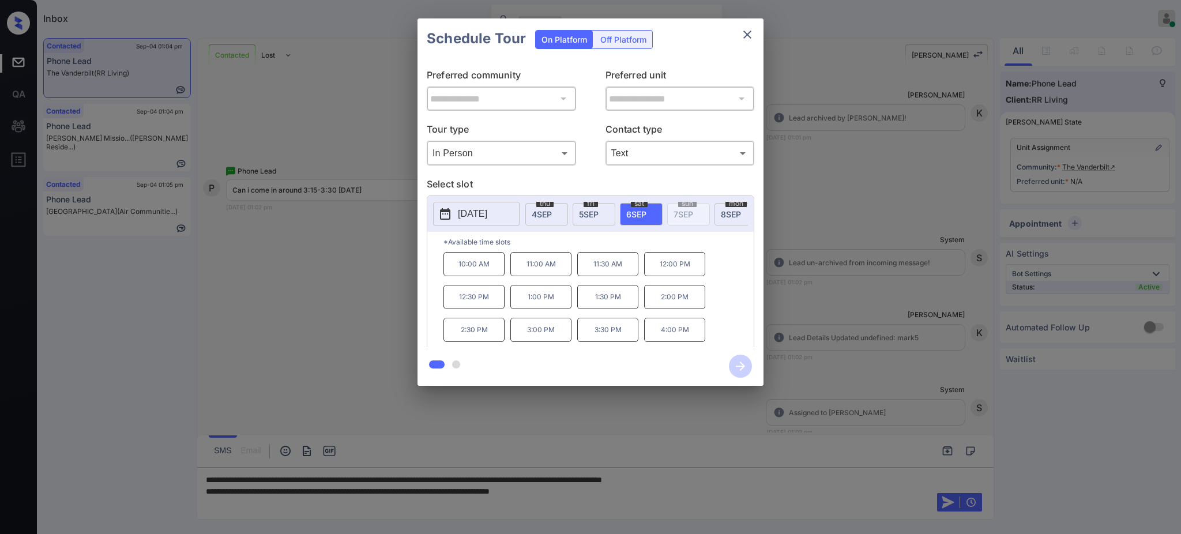
click at [615, 492] on div at bounding box center [590, 267] width 1181 height 534
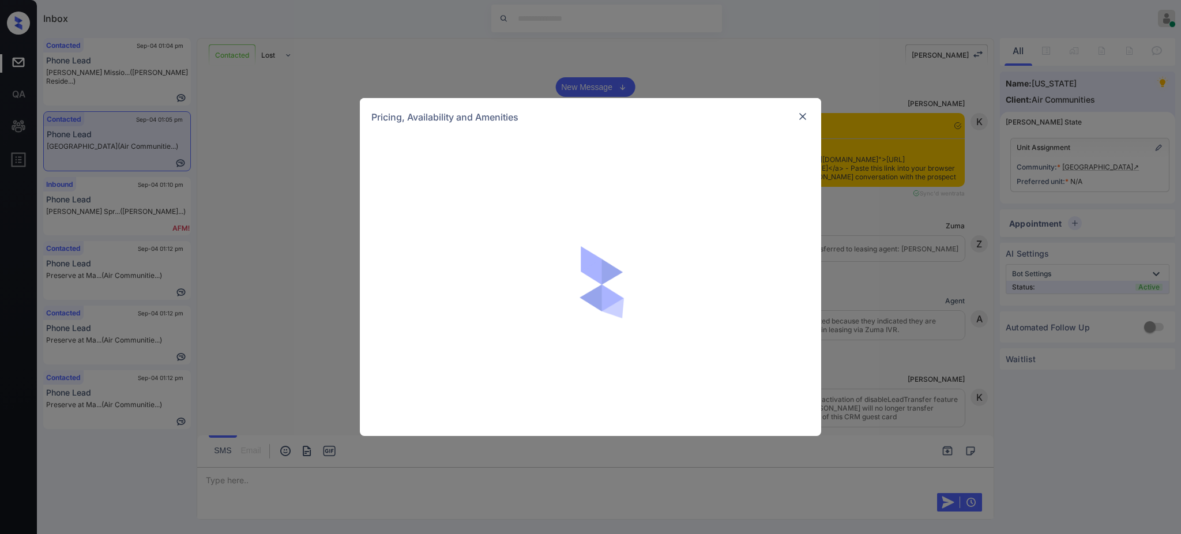
scroll to position [1075, 0]
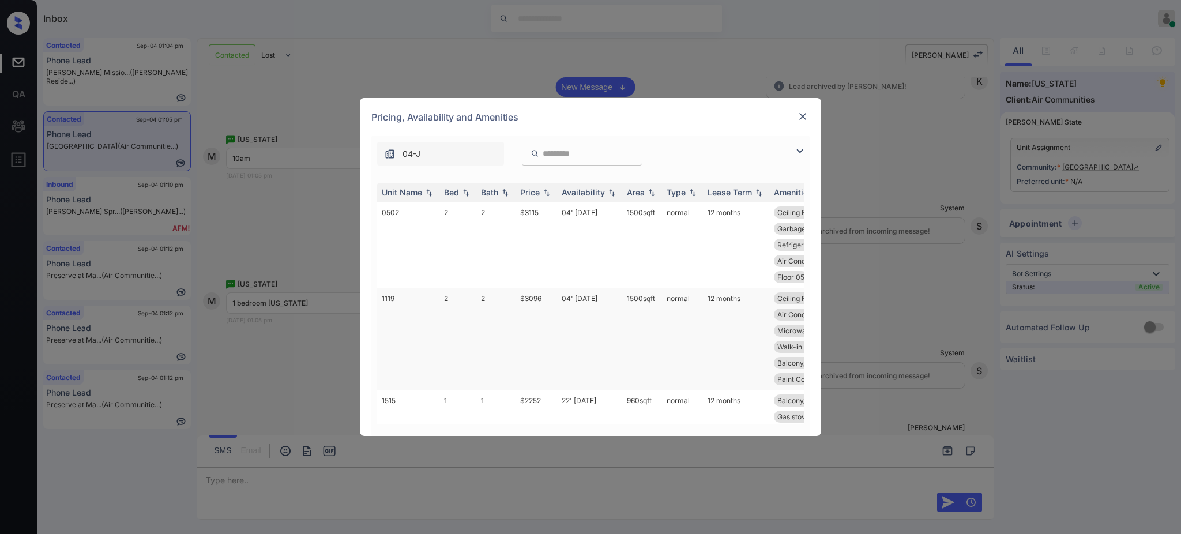
click at [532, 298] on td "$3096" at bounding box center [536, 339] width 42 height 102
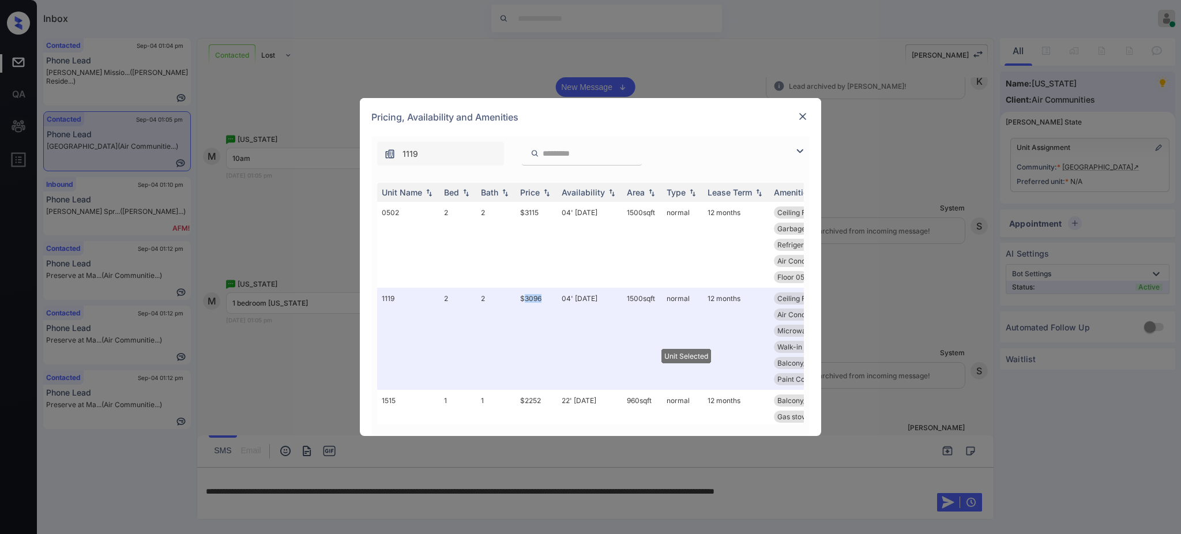
click at [805, 111] on img at bounding box center [803, 117] width 12 height 12
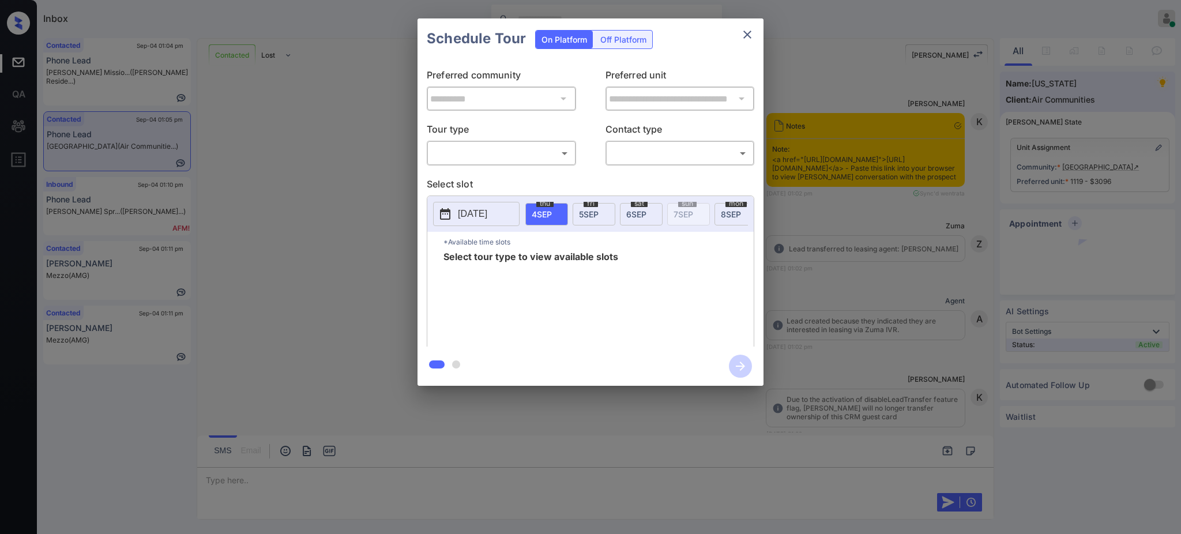
scroll to position [921, 0]
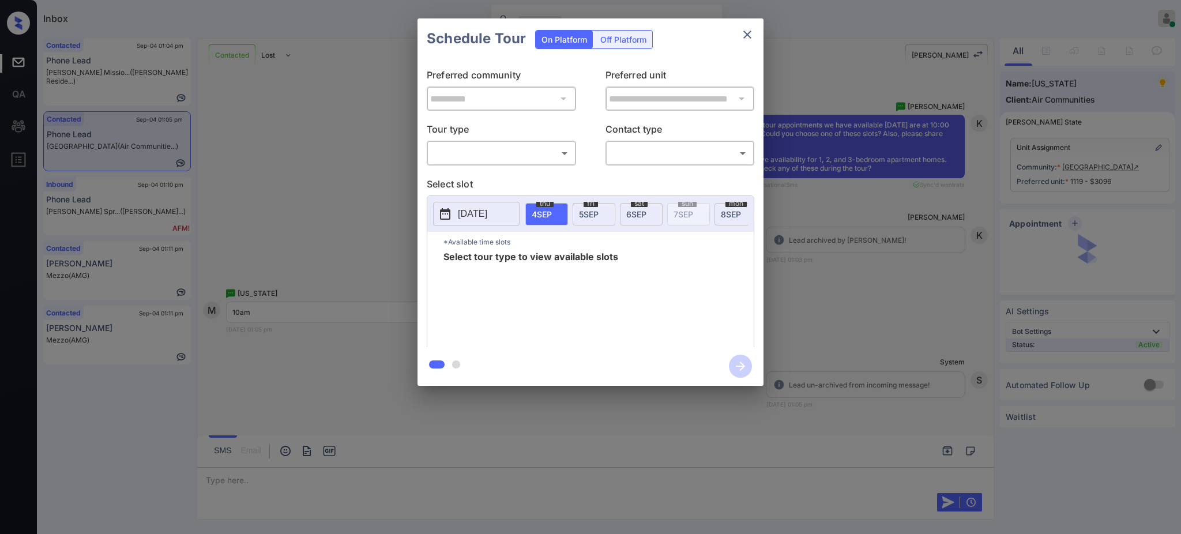
click at [477, 141] on div "​ ​" at bounding box center [501, 153] width 149 height 25
click at [478, 149] on body "Inbox Ajay Kumar Online Set yourself offline Set yourself on break Profile Swit…" at bounding box center [590, 267] width 1181 height 534
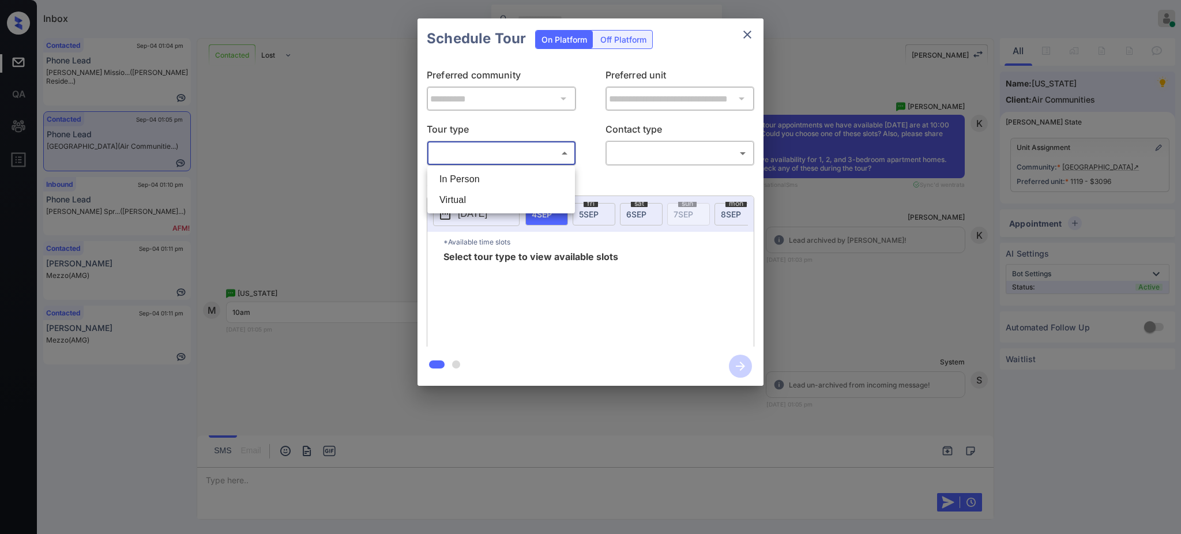
click at [480, 182] on li "In Person" at bounding box center [501, 179] width 142 height 21
type input "********"
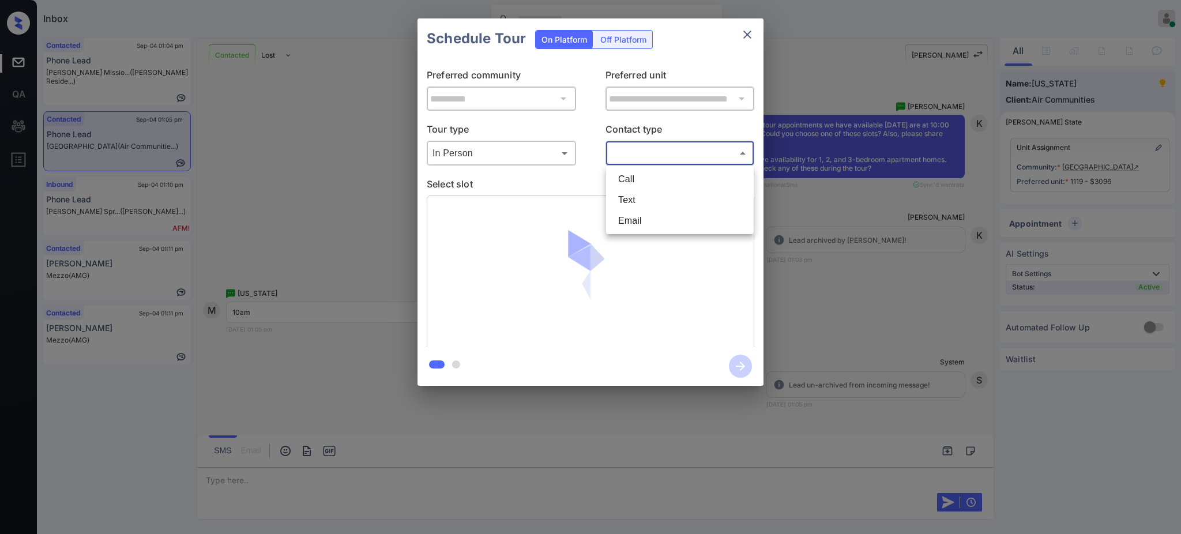
click at [670, 154] on body "Inbox Ajay Kumar Online Set yourself offline Set yourself on break Profile Swit…" at bounding box center [590, 267] width 1181 height 534
click at [647, 202] on li "Text" at bounding box center [680, 200] width 142 height 21
type input "****"
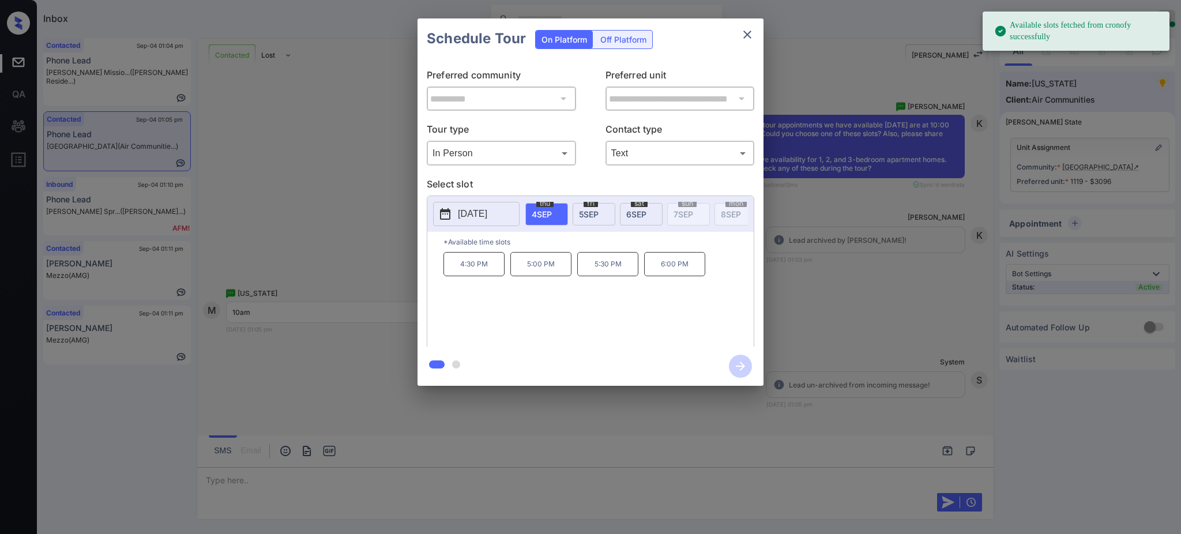
click at [591, 214] on span "5 SEP" at bounding box center [589, 214] width 20 height 10
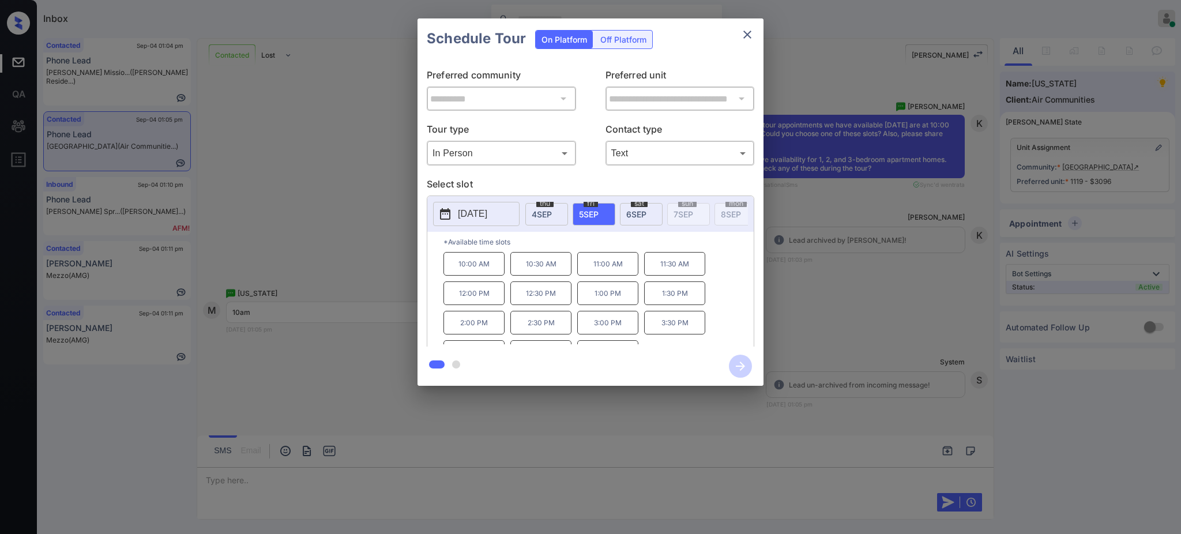
click at [475, 274] on p "10:00 AM" at bounding box center [473, 264] width 61 height 24
click at [741, 360] on icon "button" at bounding box center [740, 366] width 23 height 23
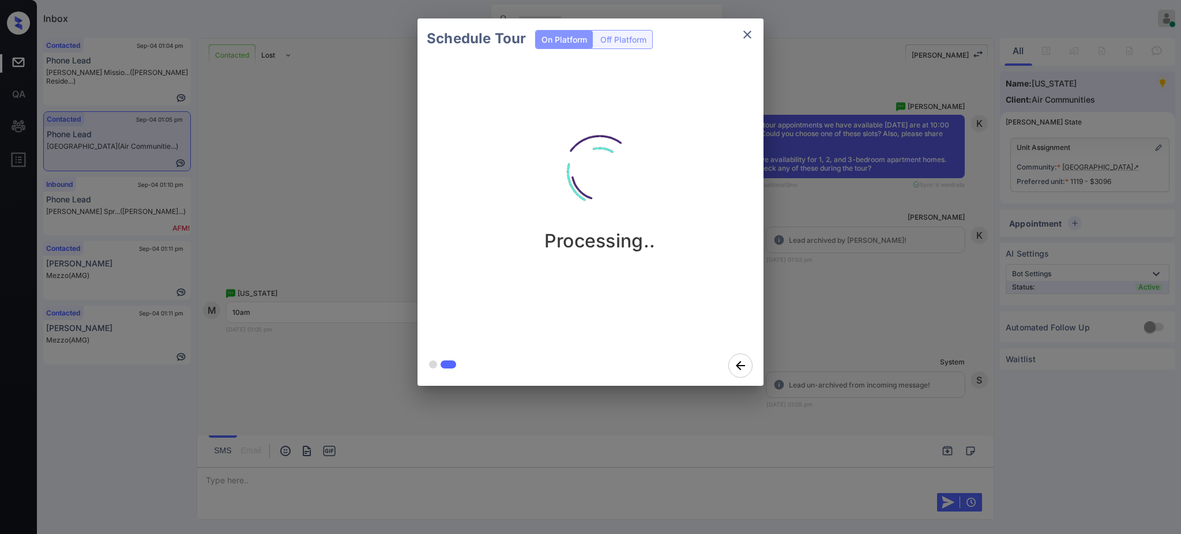
click at [812, 364] on div "Schedule Tour On Platform Off Platform Processing.." at bounding box center [590, 202] width 1181 height 404
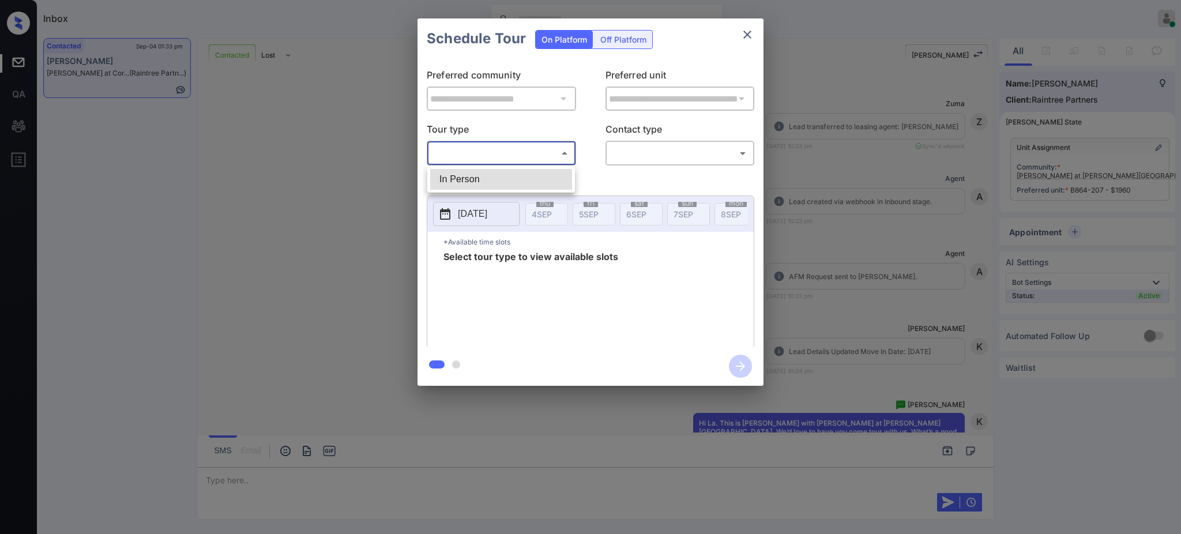
click at [508, 151] on body "Inbox [PERSON_NAME] Online Set yourself offline Set yourself on break Profile S…" at bounding box center [590, 267] width 1181 height 534
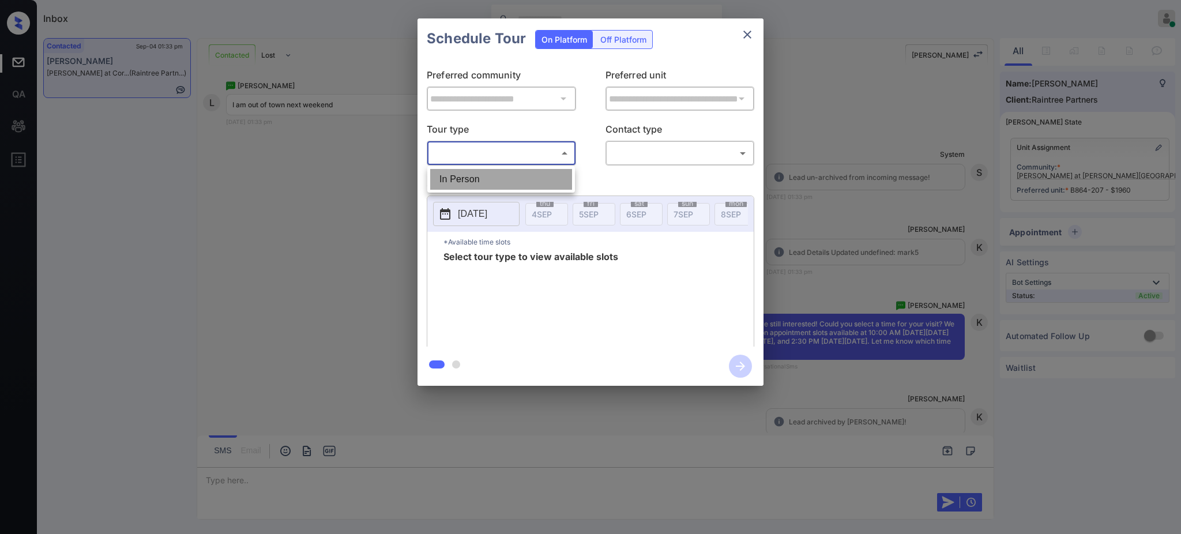
click at [491, 169] on li "In Person" at bounding box center [501, 179] width 142 height 21
type input "********"
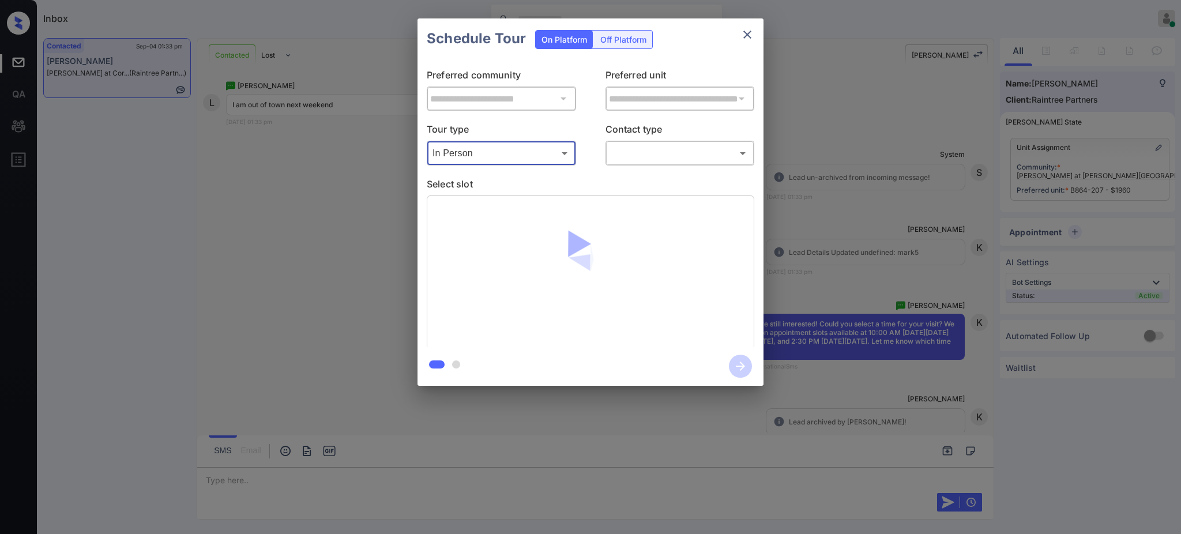
click at [630, 151] on body "Inbox [PERSON_NAME] Online Set yourself offline Set yourself on break Profile S…" at bounding box center [590, 267] width 1181 height 534
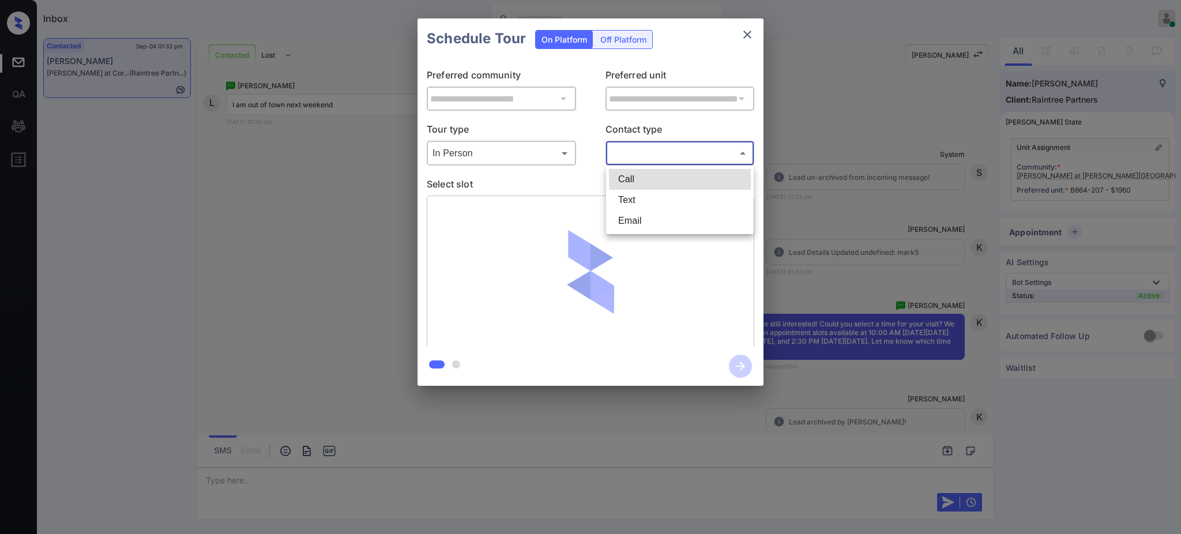
click at [630, 196] on li "Text" at bounding box center [680, 200] width 142 height 21
type input "****"
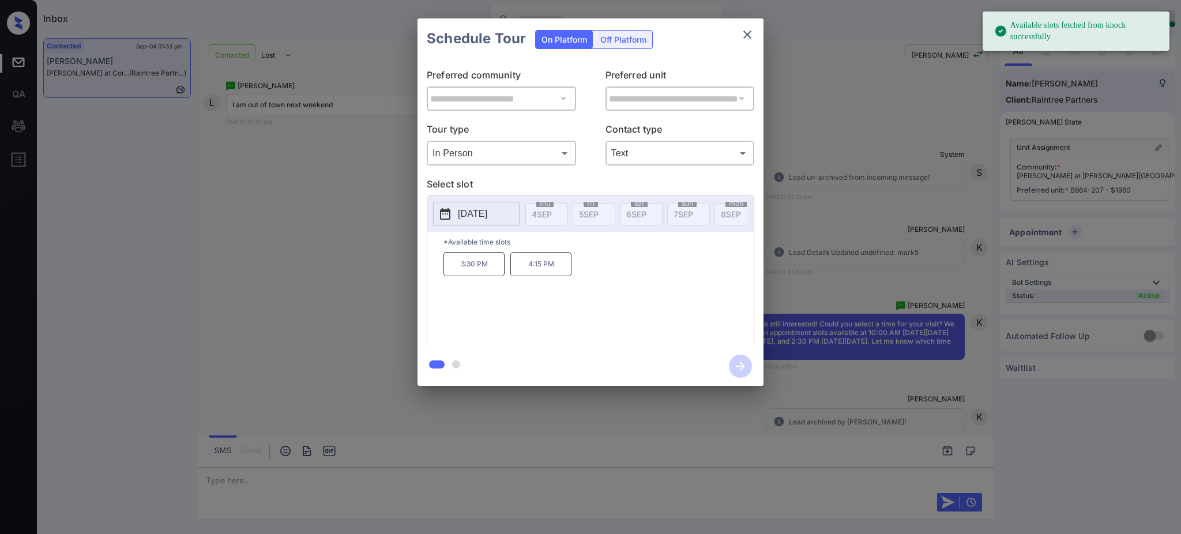
click at [487, 209] on p "[DATE]" at bounding box center [472, 214] width 29 height 14
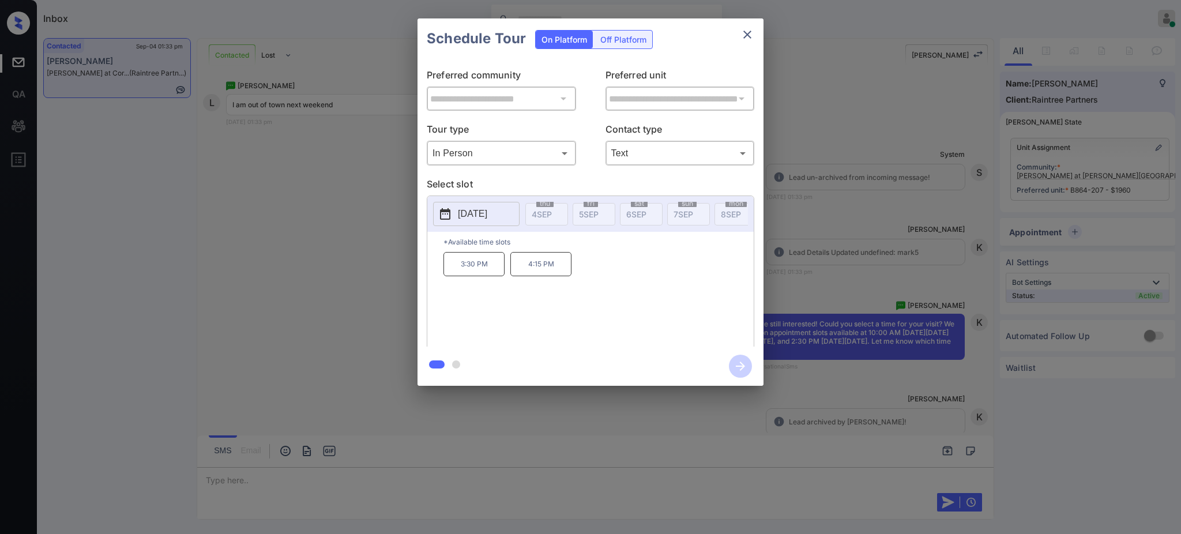
click at [844, 220] on div "**********" at bounding box center [590, 202] width 1181 height 404
